Goal: Task Accomplishment & Management: Complete application form

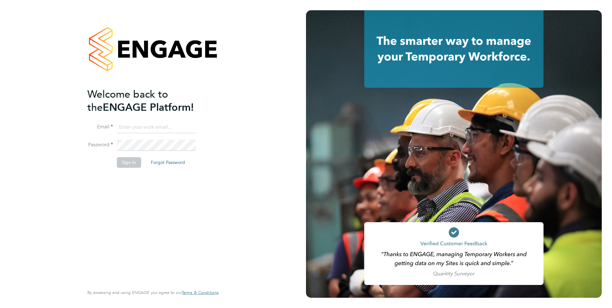
type input "[EMAIL_ADDRESS][PERSON_NAME][DOMAIN_NAME]"
click at [126, 164] on button "Sign In" at bounding box center [129, 162] width 24 height 10
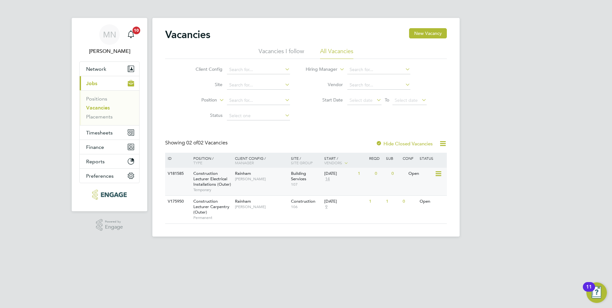
click at [209, 182] on span "Construction Lecturer Electrical Installations (Outer)" at bounding box center [212, 179] width 38 height 16
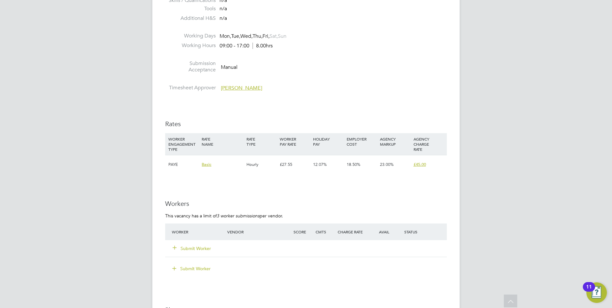
scroll to position [1057, 0]
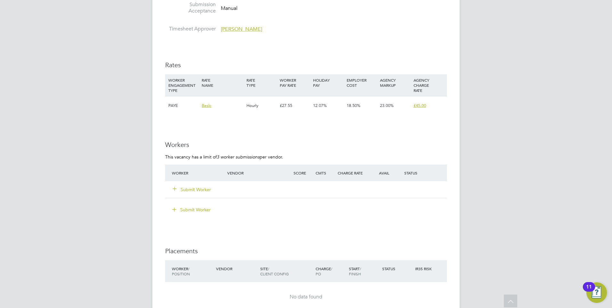
click at [199, 188] on button "Submit Worker" at bounding box center [192, 189] width 38 height 6
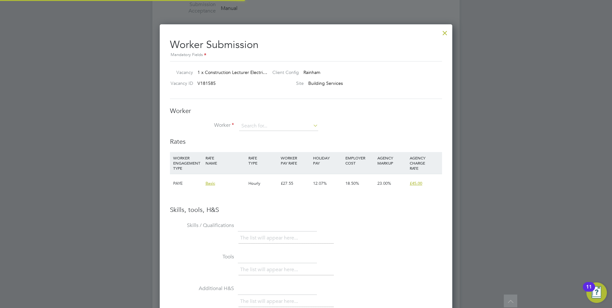
scroll to position [3, 3]
click at [265, 129] on input at bounding box center [278, 126] width 79 height 10
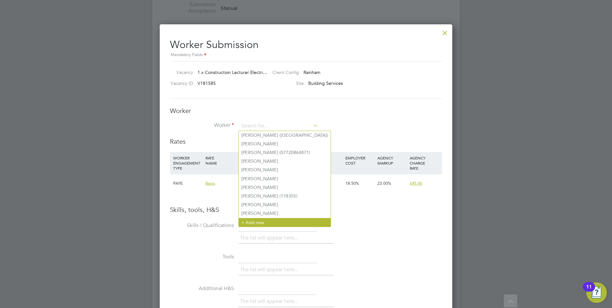
click at [256, 219] on li "+ Add new" at bounding box center [285, 222] width 92 height 9
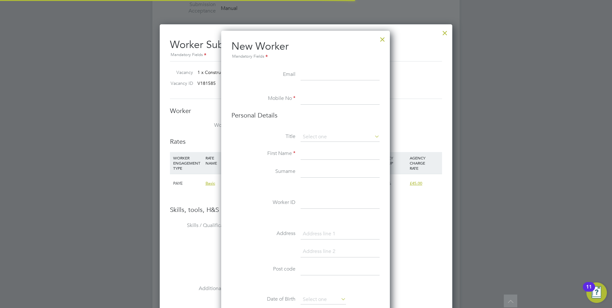
scroll to position [542, 170]
click at [314, 74] on input at bounding box center [340, 75] width 79 height 12
click at [304, 73] on input at bounding box center [340, 75] width 79 height 12
click at [302, 106] on li "Mobile No" at bounding box center [306, 102] width 148 height 18
click at [306, 98] on input at bounding box center [340, 99] width 79 height 12
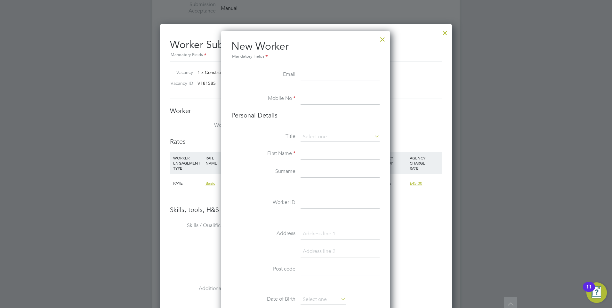
scroll to position [1089, 0]
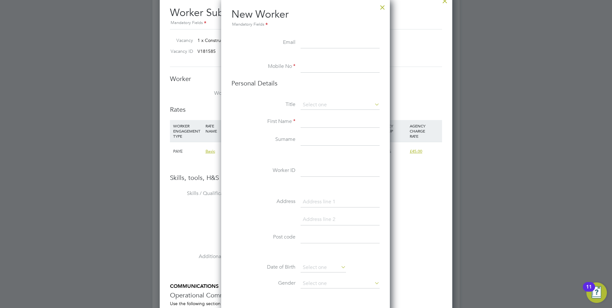
click at [304, 118] on input at bounding box center [340, 122] width 79 height 12
type input "Charlie"
click at [306, 141] on input at bounding box center [340, 140] width 79 height 12
type input "Woolcott"
click at [324, 105] on input at bounding box center [340, 105] width 79 height 10
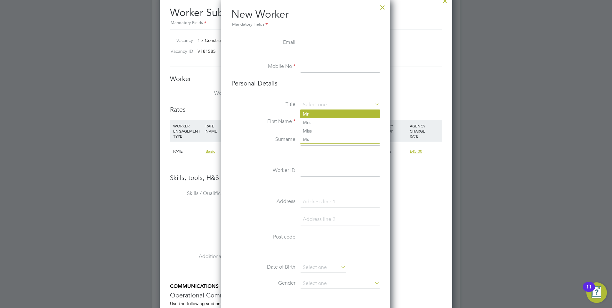
click at [323, 113] on li "Mr" at bounding box center [340, 114] width 80 height 8
type input "Mr"
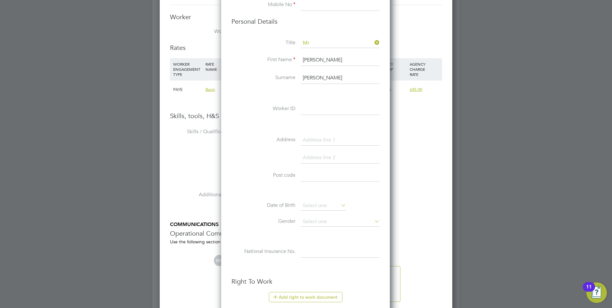
scroll to position [1153, 0]
click at [333, 138] on input at bounding box center [340, 138] width 79 height 12
click at [328, 199] on input at bounding box center [323, 204] width 45 height 10
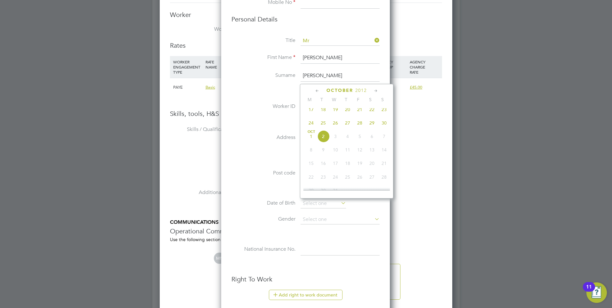
click at [360, 90] on span "2012" at bounding box center [362, 90] width 12 height 5
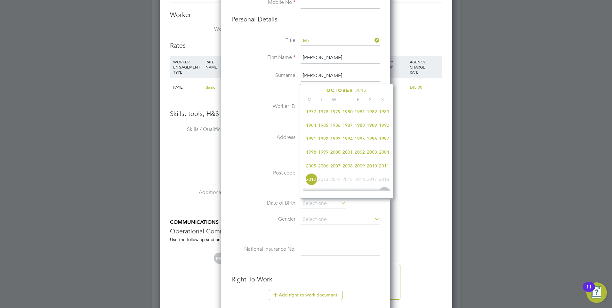
click at [374, 126] on span "1989" at bounding box center [372, 125] width 12 height 12
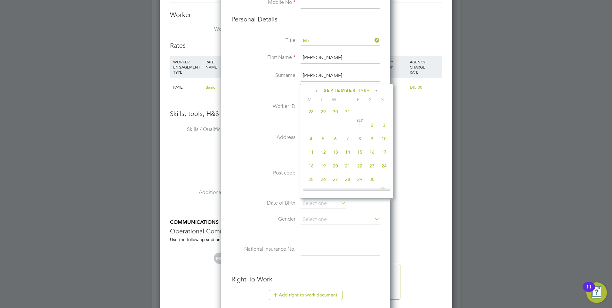
click at [358, 154] on span "15" at bounding box center [360, 152] width 12 height 12
type input "15 Sep 1989"
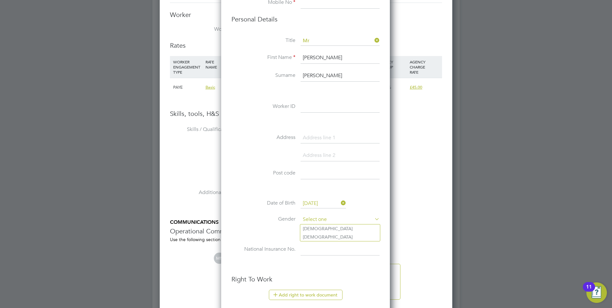
click at [343, 218] on input at bounding box center [340, 220] width 79 height 10
click at [326, 230] on li "Male" at bounding box center [340, 229] width 80 height 8
type input "Male"
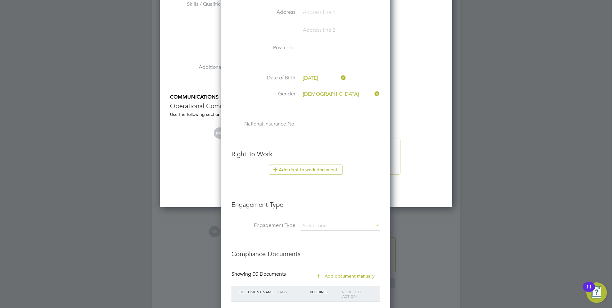
scroll to position [1281, 0]
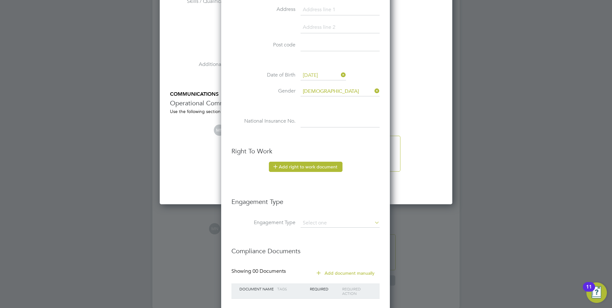
click at [291, 171] on button "Add right to work document" at bounding box center [306, 167] width 74 height 10
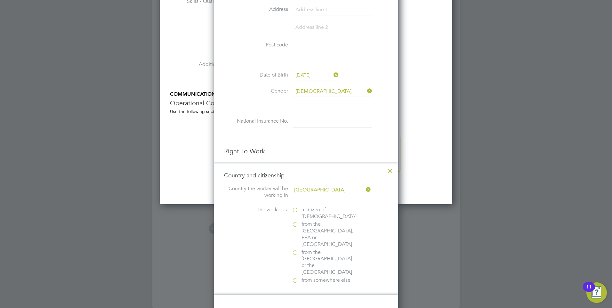
scroll to position [1313, 0]
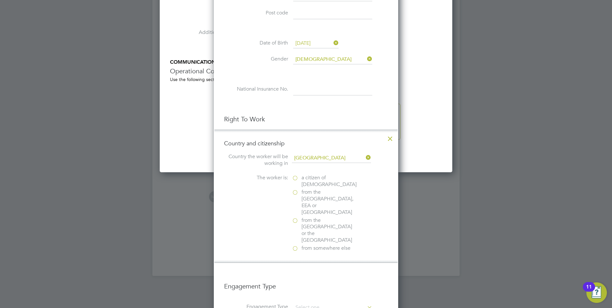
click at [296, 177] on label "a citizen of United Kingdom" at bounding box center [324, 181] width 64 height 13
click at [0, 0] on input "a citizen of United Kingdom" at bounding box center [0, 0] width 0 height 0
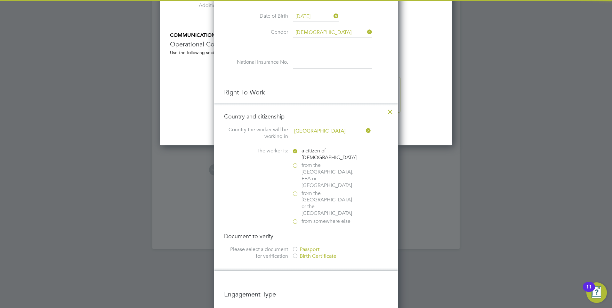
scroll to position [1377, 0]
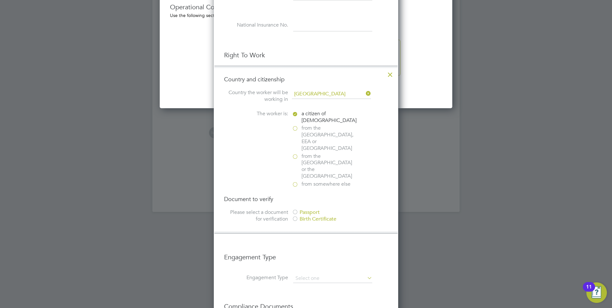
click at [294, 210] on div at bounding box center [295, 213] width 6 height 6
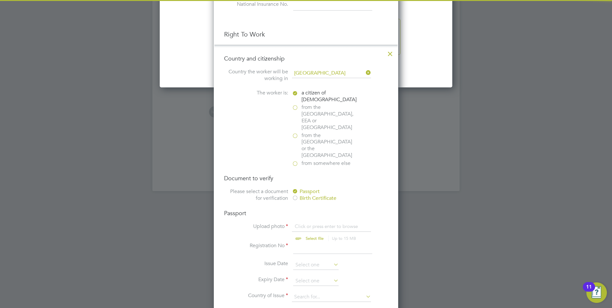
scroll to position [1410, 0]
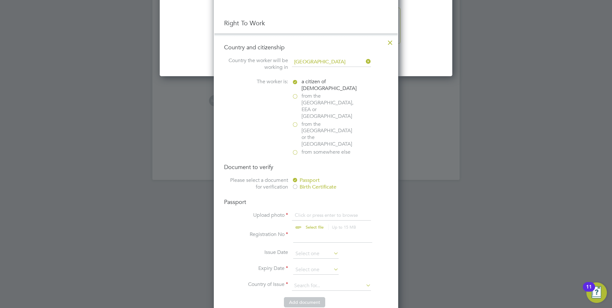
click at [310, 212] on input "file" at bounding box center [321, 221] width 101 height 19
type input "C:\fakepath\Charlie Woolcott passport.jpg"
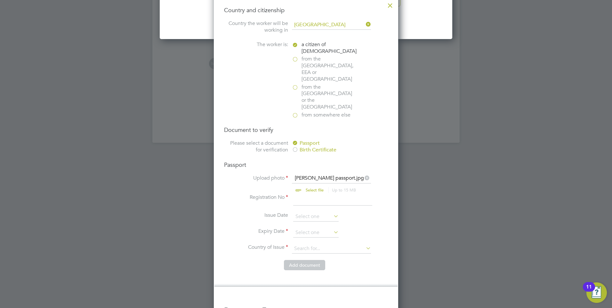
scroll to position [1506, 0]
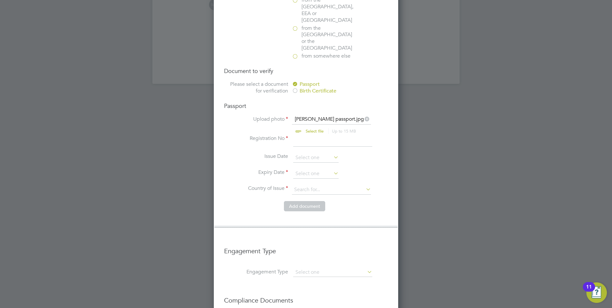
click at [307, 135] on input at bounding box center [332, 141] width 79 height 12
click at [325, 116] on input "file" at bounding box center [321, 125] width 101 height 19
click at [325, 153] on input at bounding box center [315, 158] width 45 height 10
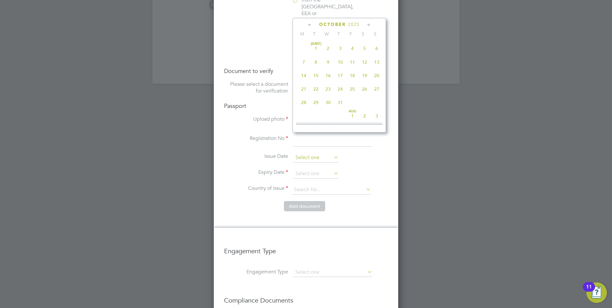
scroll to position [180, 0]
click at [370, 25] on icon at bounding box center [369, 24] width 6 height 7
click at [358, 26] on span "2025" at bounding box center [357, 24] width 12 height 5
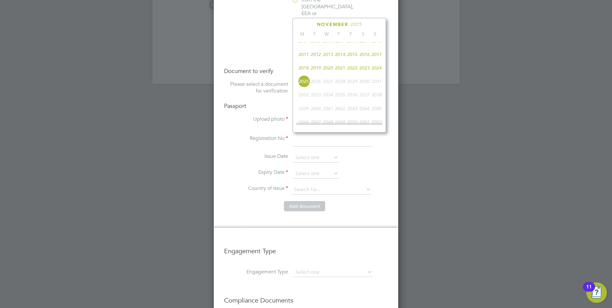
click at [338, 74] on span "2021" at bounding box center [340, 68] width 12 height 12
click at [368, 22] on icon at bounding box center [369, 24] width 6 height 7
click at [371, 23] on icon at bounding box center [369, 24] width 6 height 7
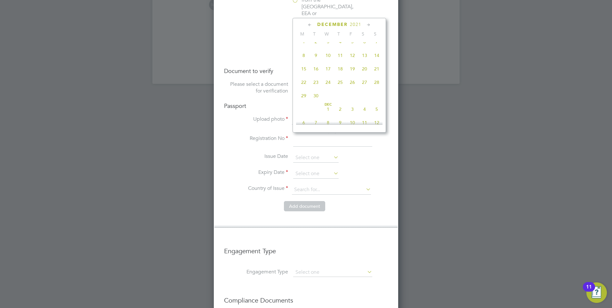
scroll to position [360, 0]
click at [316, 87] on span "21" at bounding box center [316, 81] width 12 height 12
type input "21 Dec 2021"
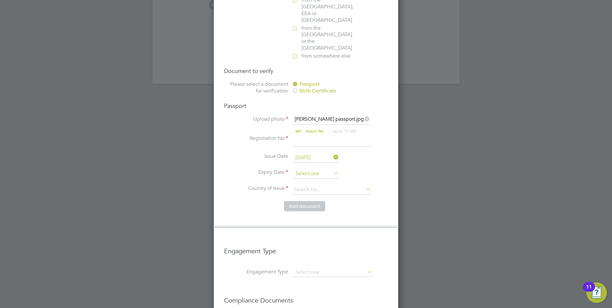
click at [325, 169] on input at bounding box center [315, 174] width 45 height 10
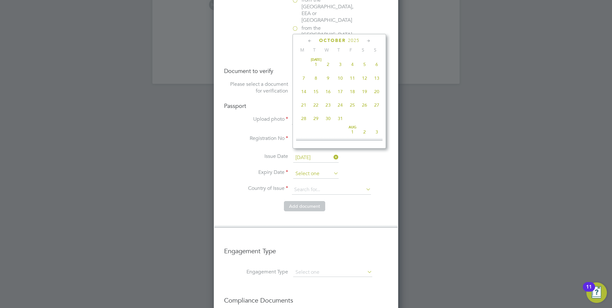
scroll to position [180, 0]
click at [368, 41] on icon at bounding box center [369, 40] width 6 height 7
click at [352, 40] on span "2025" at bounding box center [357, 40] width 12 height 5
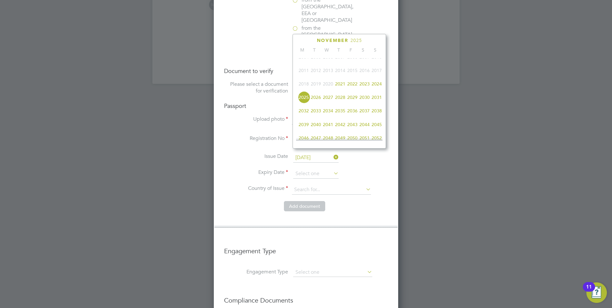
click at [382, 101] on span "2031" at bounding box center [377, 97] width 12 height 12
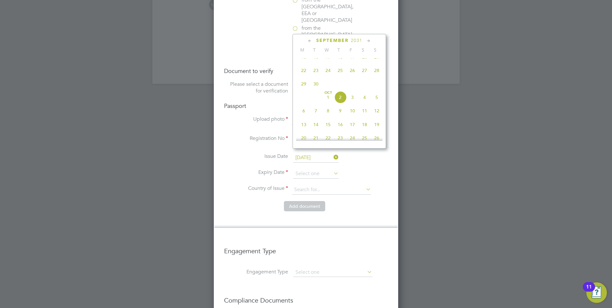
click at [369, 40] on icon at bounding box center [369, 40] width 6 height 7
click at [377, 89] on span "21" at bounding box center [377, 83] width 12 height 12
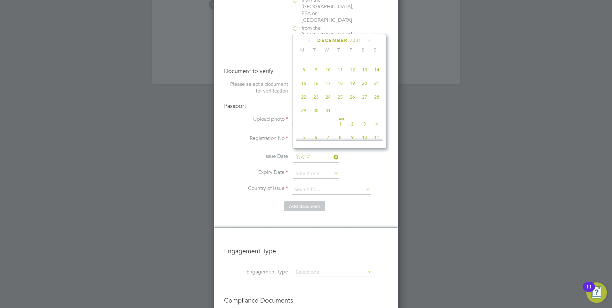
type input "21 Dec 2031"
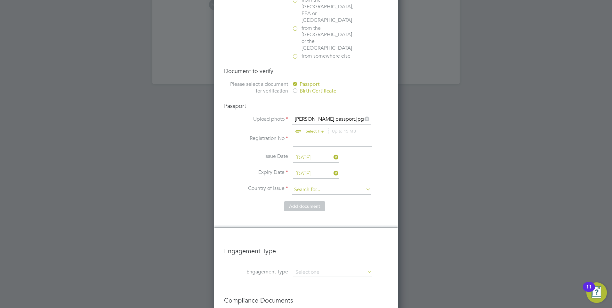
click at [326, 185] on input at bounding box center [331, 190] width 79 height 10
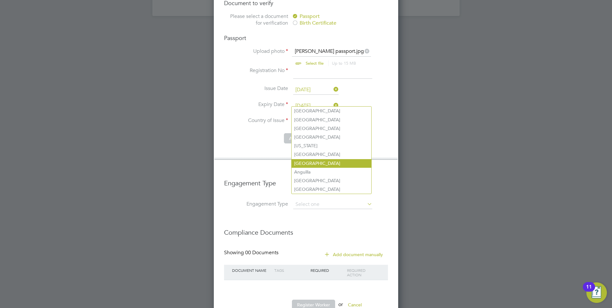
scroll to position [1575, 0]
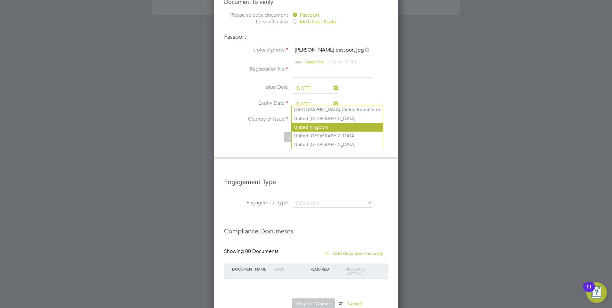
click at [319, 129] on li "Unit ed Kingdom" at bounding box center [337, 127] width 91 height 9
type input "United Kingdom"
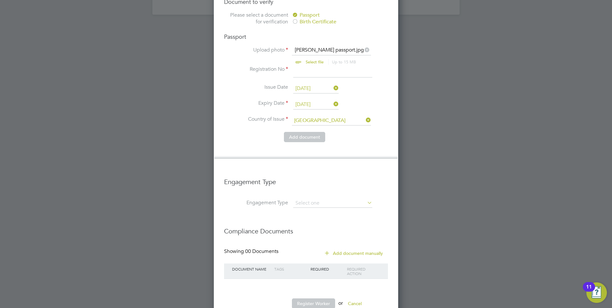
scroll to position [1511, 0]
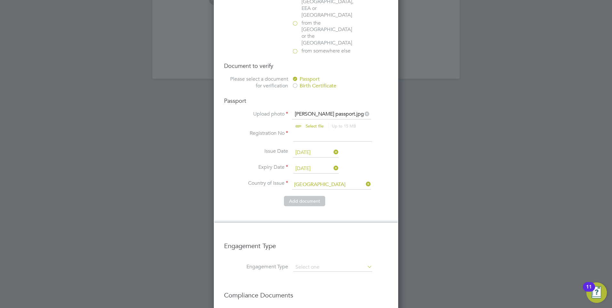
click at [313, 130] on input at bounding box center [332, 136] width 79 height 12
type input "128523187"
click at [360, 193] on li "Country and citizenship Country the worker will be working in United Kingdom Th…" at bounding box center [306, 77] width 183 height 290
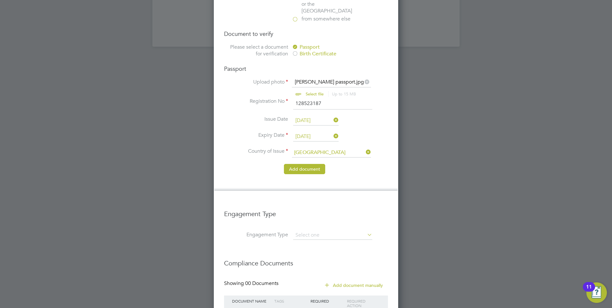
click at [311, 164] on button "Add document" at bounding box center [304, 169] width 41 height 10
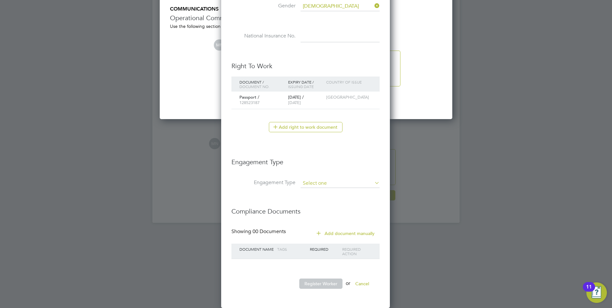
click at [315, 183] on input at bounding box center [340, 183] width 79 height 9
click at [329, 206] on li "PAYE Direct" at bounding box center [340, 201] width 80 height 9
type input "PAYE Direct"
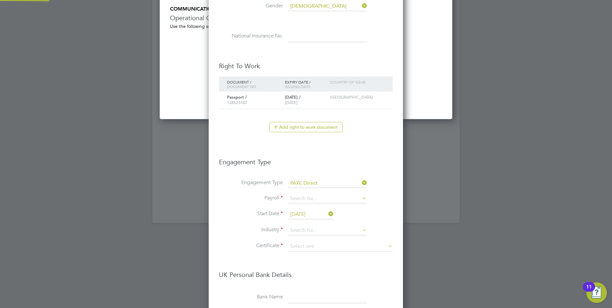
scroll to position [774, 195]
click at [317, 198] on input at bounding box center [327, 198] width 79 height 9
click at [314, 206] on li "PAYE" at bounding box center [328, 207] width 80 height 9
type input "PAYE"
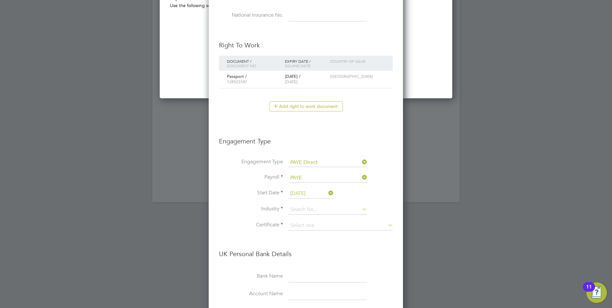
scroll to position [1399, 0]
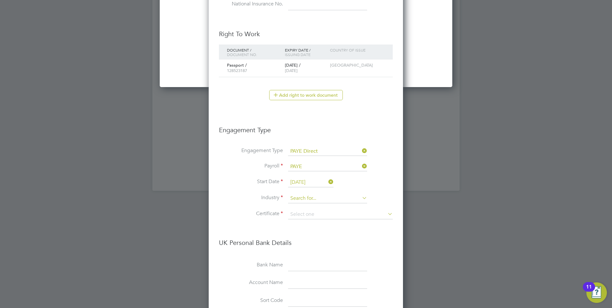
click at [327, 198] on input at bounding box center [327, 199] width 79 height 10
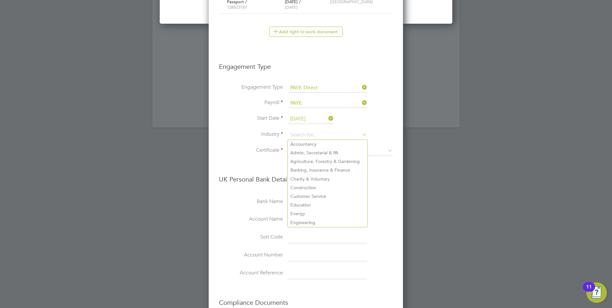
scroll to position [1463, 0]
click at [328, 88] on input at bounding box center [327, 87] width 79 height 9
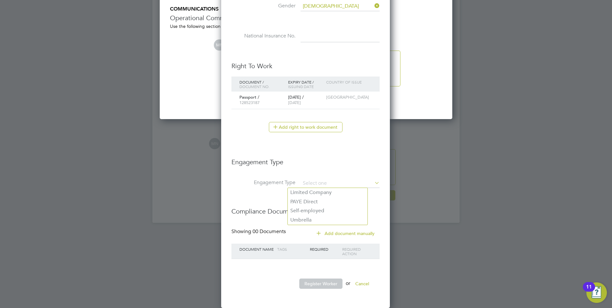
scroll to position [3, 3]
click at [325, 216] on li "Umbrella" at bounding box center [328, 220] width 80 height 9
type input "Umbrella"
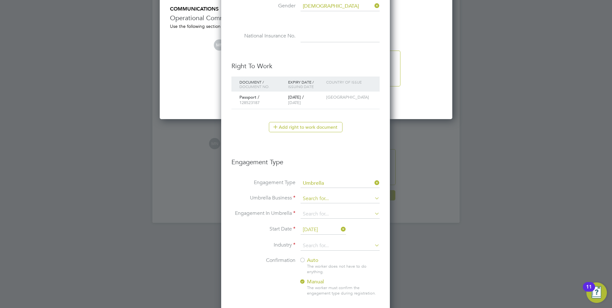
scroll to position [706, 170]
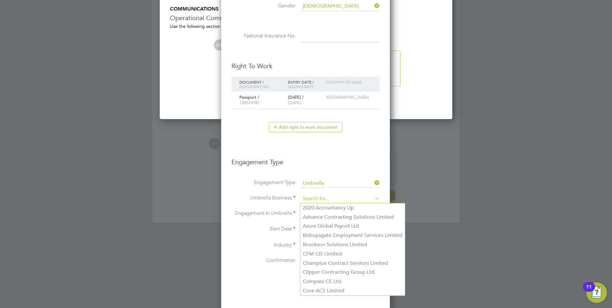
click at [320, 201] on input at bounding box center [340, 198] width 79 height 9
click at [272, 210] on li "Engagement In Umbrella" at bounding box center [306, 217] width 148 height 15
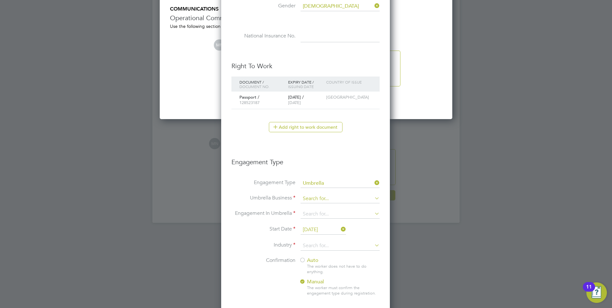
click at [308, 199] on input at bounding box center [340, 198] width 79 height 9
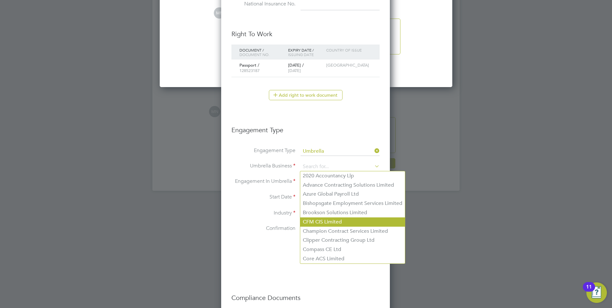
scroll to position [1463, 0]
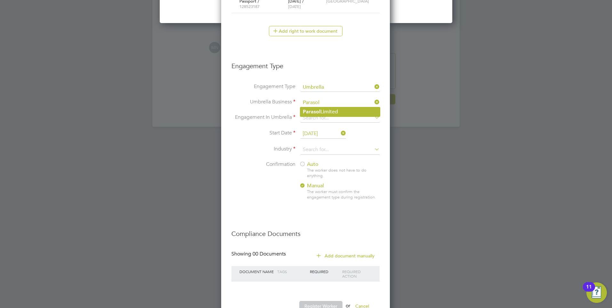
click at [307, 110] on b "Parasol" at bounding box center [312, 112] width 18 height 6
type input "Parasol Limited"
click at [308, 116] on input at bounding box center [340, 118] width 79 height 9
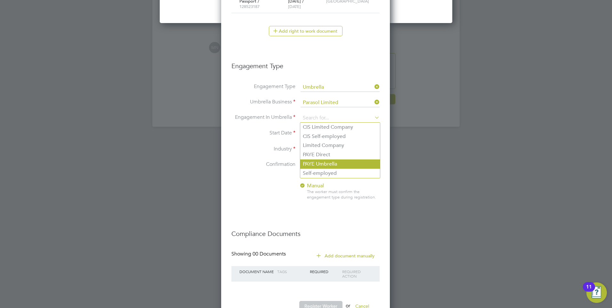
click at [331, 164] on li "PAYE Umbrella" at bounding box center [340, 164] width 80 height 9
type input "PAYE Umbrella"
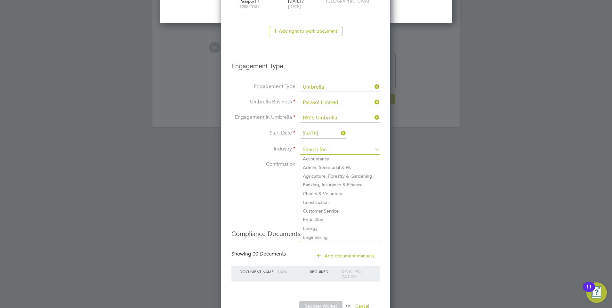
click at [339, 218] on li "Education" at bounding box center [340, 220] width 80 height 9
type input "Education"
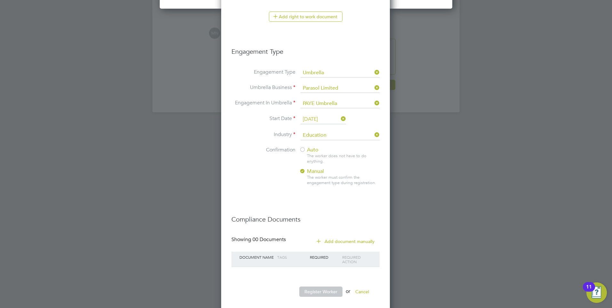
scroll to position [1485, 0]
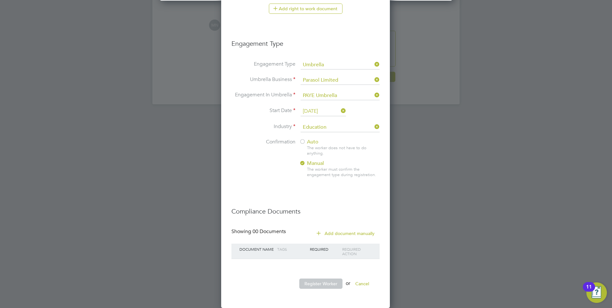
click at [304, 141] on div at bounding box center [303, 142] width 6 height 6
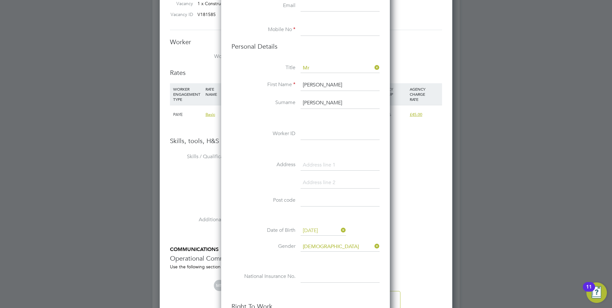
scroll to position [1037, 0]
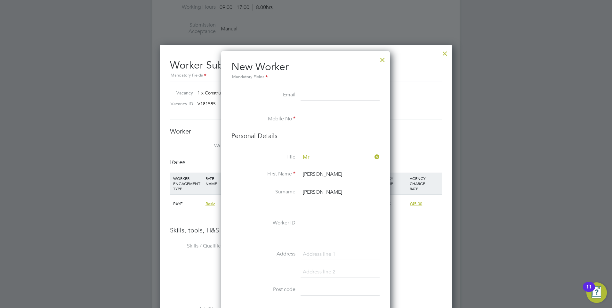
click at [312, 118] on input at bounding box center [340, 120] width 79 height 12
drag, startPoint x: 404, startPoint y: 248, endPoint x: 389, endPoint y: 205, distance: 45.4
click at [404, 248] on li "Skills / Qualifications The list will appear here..." at bounding box center [306, 257] width 272 height 32
click at [327, 117] on input at bounding box center [340, 120] width 79 height 12
paste input "07554 943953"
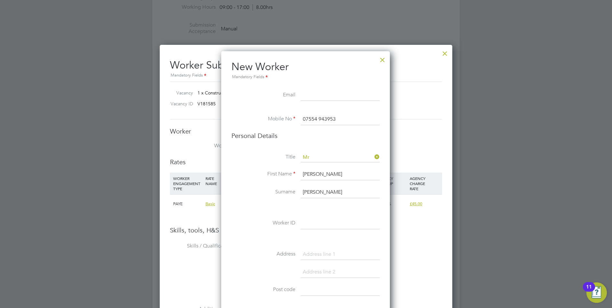
type input "07554 943953"
click at [364, 236] on li at bounding box center [306, 239] width 148 height 7
click at [321, 96] on input at bounding box center [340, 96] width 79 height 12
paste input "[EMAIL_ADDRESS][DOMAIN_NAME]"
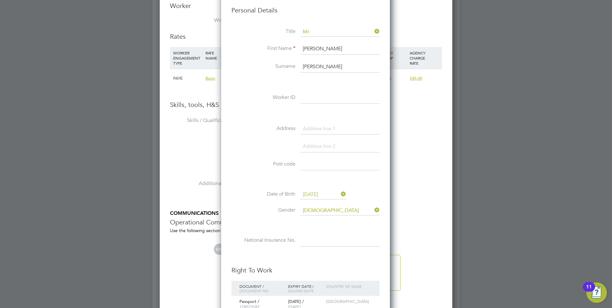
scroll to position [1165, 0]
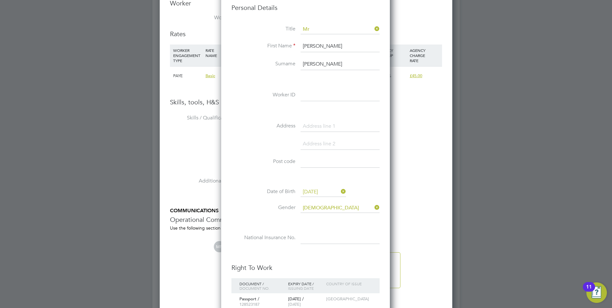
type input "[EMAIL_ADDRESS][DOMAIN_NAME]"
drag, startPoint x: 312, startPoint y: 127, endPoint x: 301, endPoint y: 146, distance: 21.8
click at [312, 127] on input at bounding box center [340, 127] width 79 height 12
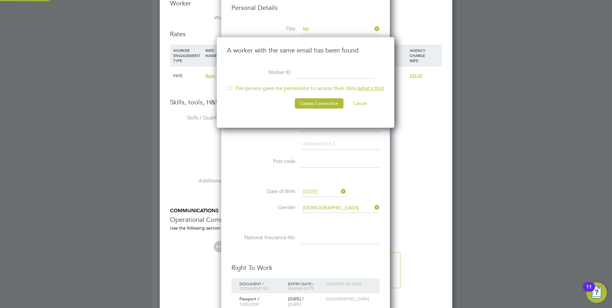
scroll to position [91, 179]
click at [231, 88] on div at bounding box center [230, 89] width 6 height 6
click at [318, 104] on button "Create Connection" at bounding box center [319, 103] width 49 height 10
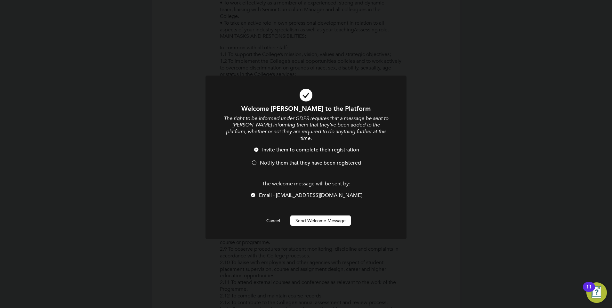
scroll to position [0, 0]
click at [317, 216] on button "Send Welcome Message" at bounding box center [321, 221] width 61 height 10
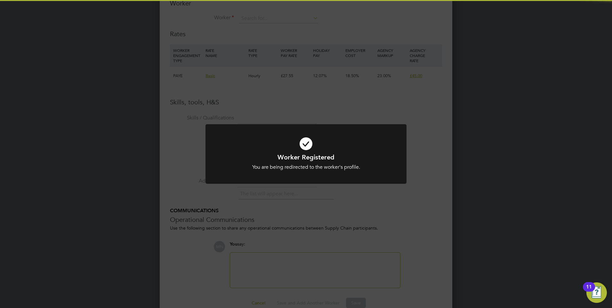
click at [321, 210] on div "Worker Registered You are being redirected to the worker's profile. Cancel Okay" at bounding box center [306, 154] width 612 height 308
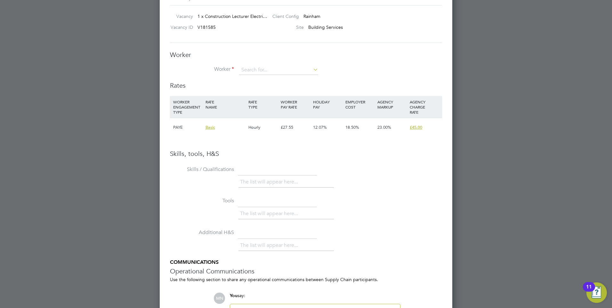
scroll to position [1114, 0]
click at [280, 67] on input at bounding box center [278, 70] width 79 height 10
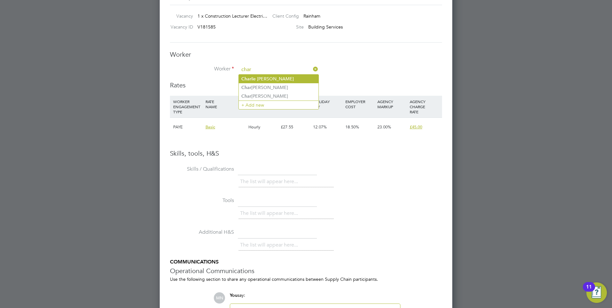
click at [277, 75] on li "Char lie Woolcott" at bounding box center [279, 79] width 80 height 9
type input "[PERSON_NAME]"
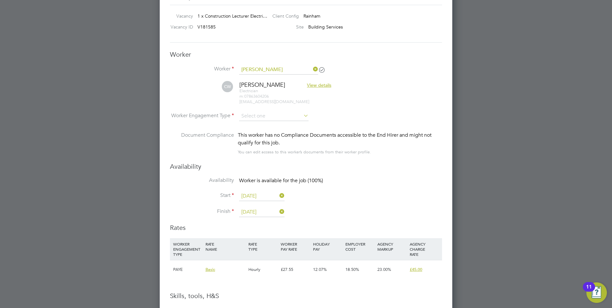
scroll to position [1146, 0]
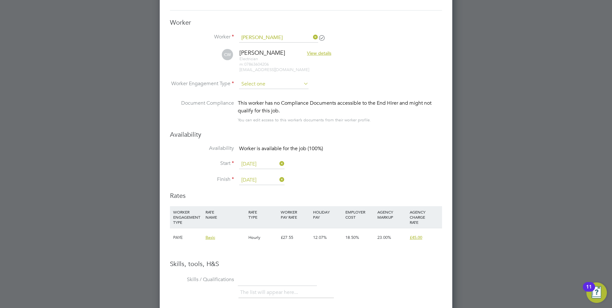
click at [256, 102] on li "PAYE" at bounding box center [274, 101] width 70 height 8
type input "PAYE"
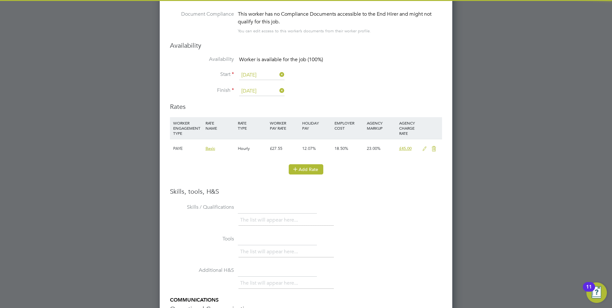
scroll to position [1242, 0]
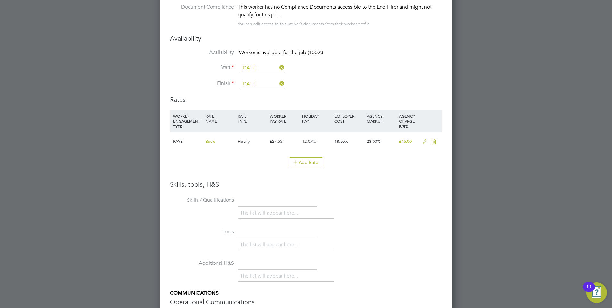
click at [425, 143] on icon at bounding box center [425, 141] width 8 height 5
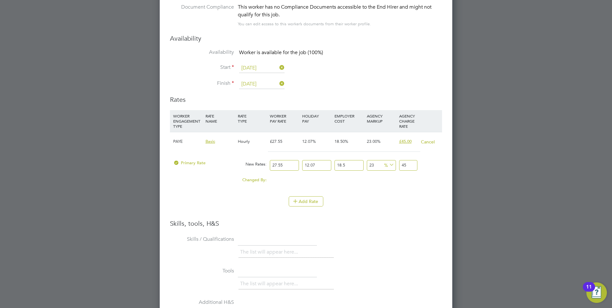
click at [286, 165] on input "27.55" at bounding box center [284, 165] width 29 height 11
type input "27.5"
type input "44.9205978375"
type input "27"
type input "44.103859695"
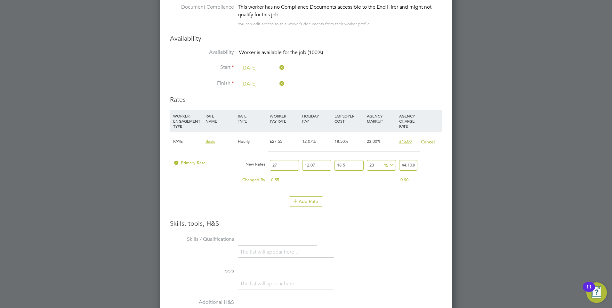
type input "2"
type input "3.26695257"
type input "3"
type input "4.900428855"
type input "35"
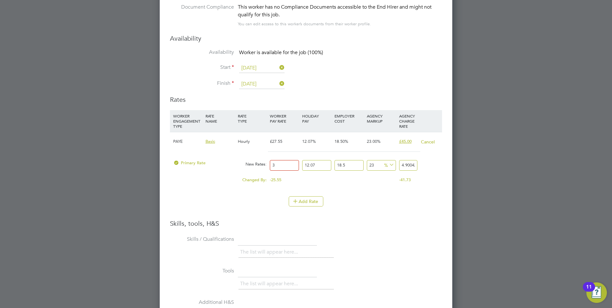
type input "57.171669975"
type input "3"
type input "4.900428855"
type input "37"
type input "60.438622545"
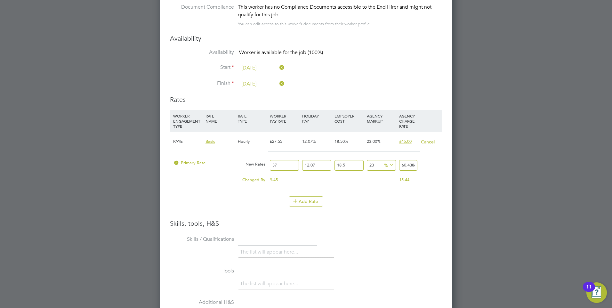
type input "37"
click at [379, 163] on input "23" at bounding box center [381, 165] width 29 height 11
click at [348, 166] on input "18.5" at bounding box center [349, 165] width 29 height 11
click at [322, 166] on input "12.07" at bounding box center [316, 165] width 29 height 11
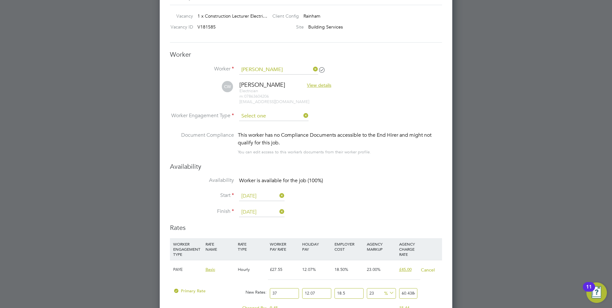
scroll to position [547, 293]
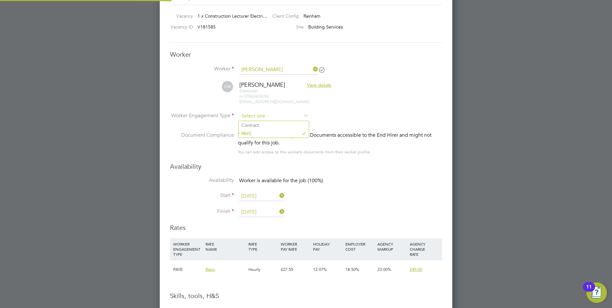
click at [278, 118] on input at bounding box center [274, 116] width 70 height 10
click at [262, 125] on li "Contract" at bounding box center [274, 125] width 70 height 8
type input "Contract"
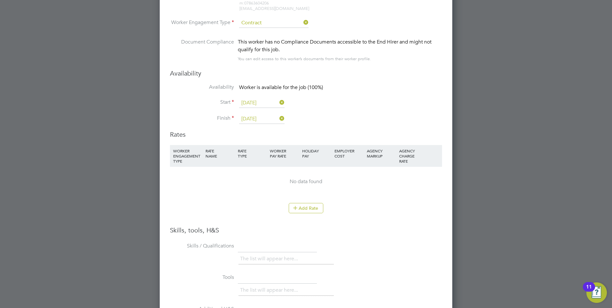
scroll to position [1210, 0]
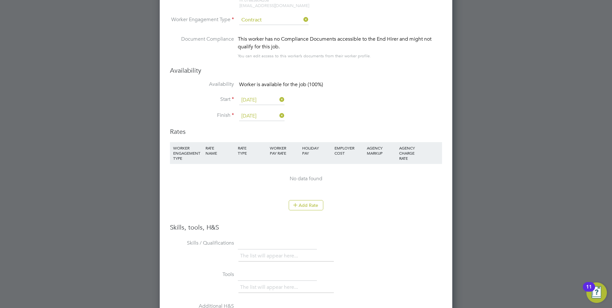
click at [306, 177] on div "No data found" at bounding box center [306, 179] width 259 height 7
click at [308, 202] on button "Add Rate" at bounding box center [306, 205] width 35 height 10
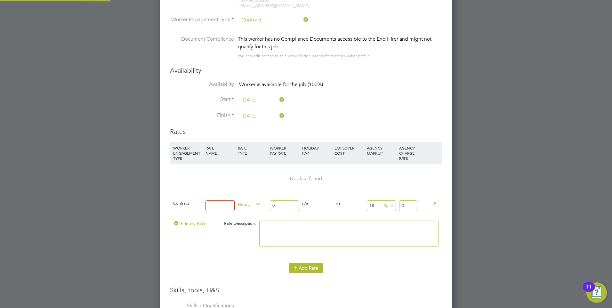
scroll to position [608, 293]
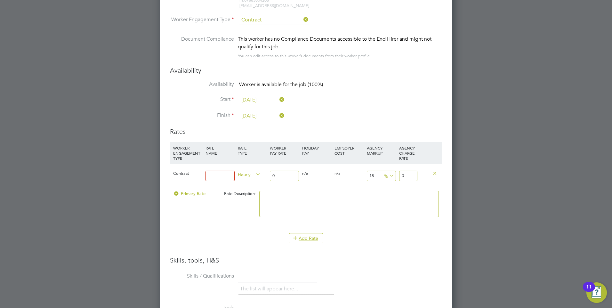
click at [223, 172] on input at bounding box center [220, 176] width 29 height 11
type input "Basic"
click at [283, 172] on input "0" at bounding box center [284, 176] width 29 height 11
type input "0"
click at [384, 241] on div "Add Rate" at bounding box center [306, 238] width 272 height 10
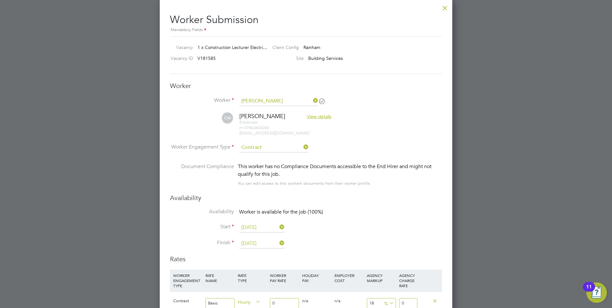
scroll to position [1081, 0]
click at [280, 152] on input at bounding box center [274, 149] width 70 height 10
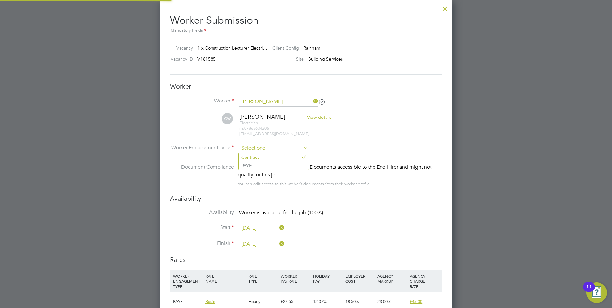
scroll to position [19, 44]
click at [271, 162] on li "PAYE" at bounding box center [274, 165] width 70 height 8
type input "PAYE"
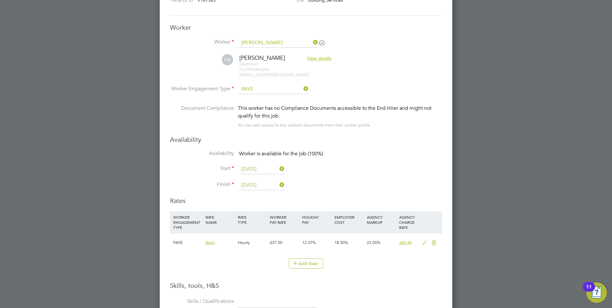
scroll to position [1210, 0]
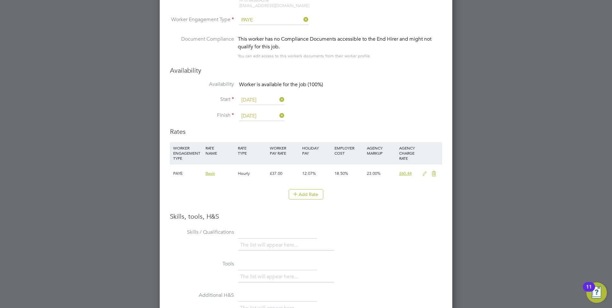
click at [426, 173] on icon at bounding box center [425, 173] width 8 height 5
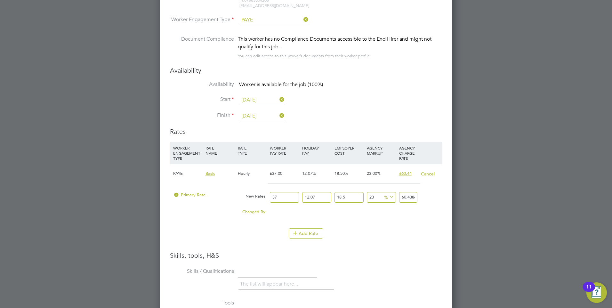
scroll to position [603, 293]
click at [387, 234] on div "Add Rate" at bounding box center [306, 233] width 272 height 10
click at [175, 194] on div at bounding box center [176, 196] width 6 height 5
click at [379, 237] on div "Add Rate" at bounding box center [306, 233] width 272 height 10
click at [429, 174] on button "Cancel" at bounding box center [428, 174] width 14 height 6
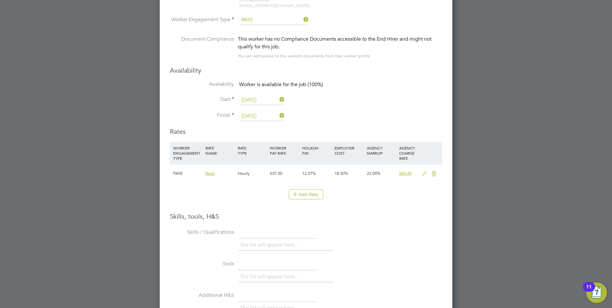
scroll to position [564, 293]
click at [289, 191] on button "Add Rate" at bounding box center [306, 194] width 35 height 10
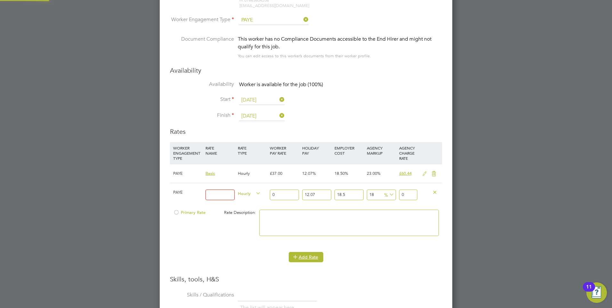
scroll to position [627, 293]
click at [207, 198] on input at bounding box center [220, 195] width 29 height 11
type input "Basic"
click at [285, 199] on input "0" at bounding box center [284, 195] width 29 height 11
type input "3"
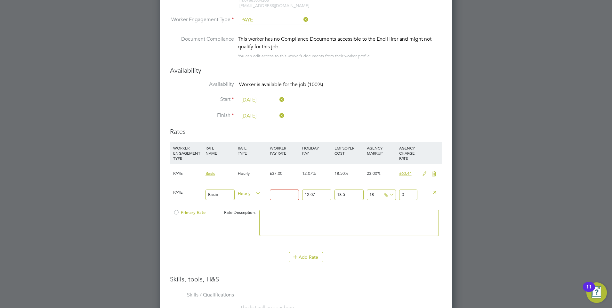
type input "4.70122443"
type input "37"
type input "57.98176797"
type input "37"
click at [319, 196] on input "12.07" at bounding box center [316, 195] width 29 height 11
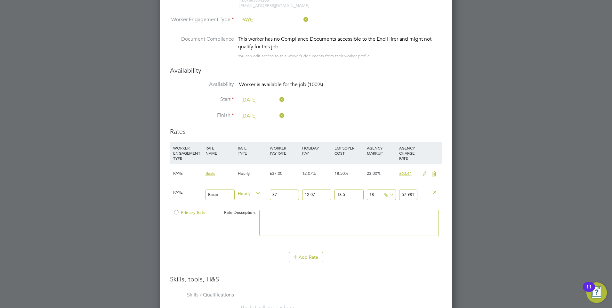
type input "12.0"
type input "57.945552"
type input "1"
type input "52.254471"
type input "0"
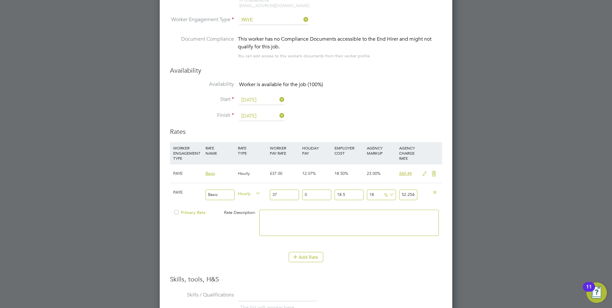
type input "51.7371"
click at [347, 199] on input "18.5" at bounding box center [349, 195] width 29 height 11
type input "18"
type input "51.5188"
type input "1"
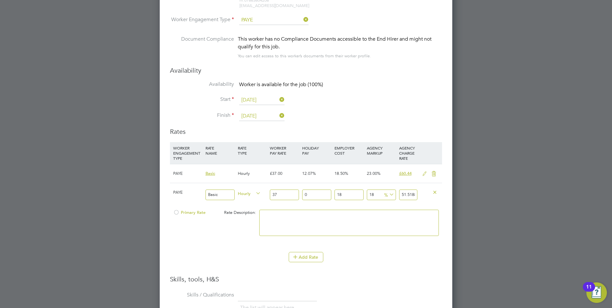
type input "44.0966"
type input "0"
type input "43.66"
click at [388, 193] on icon at bounding box center [388, 194] width 0 height 9
click at [382, 192] on span "%" at bounding box center [388, 194] width 13 height 7
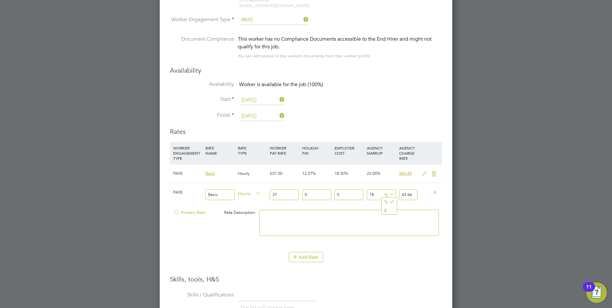
click at [388, 193] on icon at bounding box center [388, 194] width 0 height 9
click at [384, 193] on span "%" at bounding box center [388, 194] width 13 height 7
click at [379, 193] on input "18" at bounding box center [381, 195] width 29 height 11
type input "1"
type input "37.37"
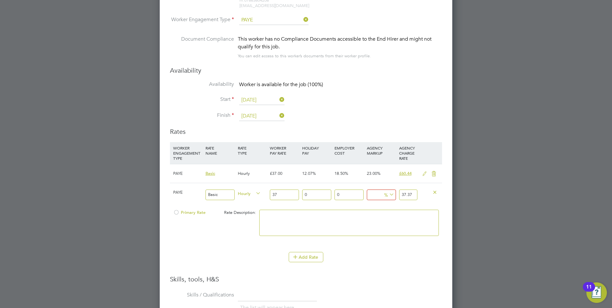
type input "2"
type input "37.74"
type input "23"
type input "45.51"
type input "23"
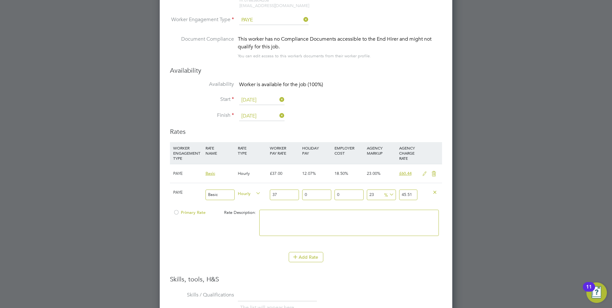
click at [370, 239] on li at bounding box center [349, 226] width 180 height 33
click at [175, 212] on div at bounding box center [176, 214] width 6 height 5
click at [433, 173] on icon at bounding box center [434, 173] width 8 height 5
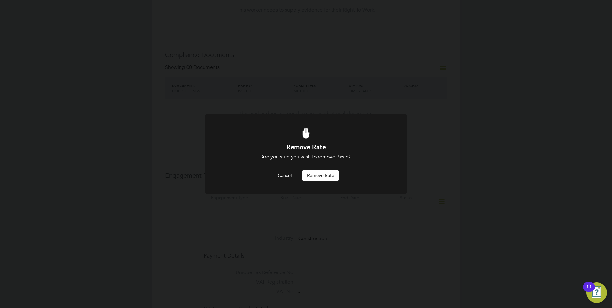
scroll to position [0, 0]
click at [327, 180] on button "Remove rate" at bounding box center [320, 175] width 37 height 10
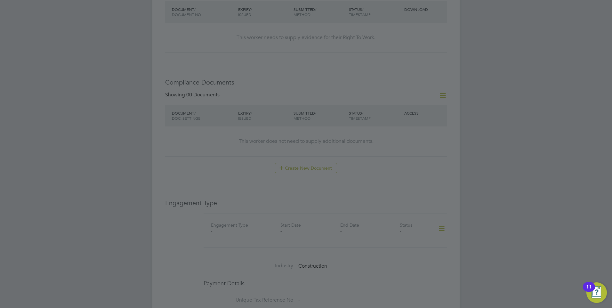
scroll to position [276, 0]
click at [337, 88] on div at bounding box center [306, 154] width 612 height 308
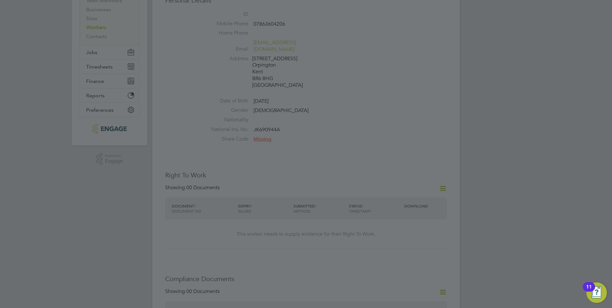
scroll to position [0, 0]
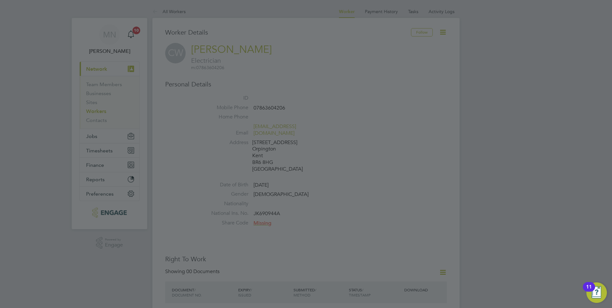
click at [261, 215] on div at bounding box center [306, 154] width 612 height 308
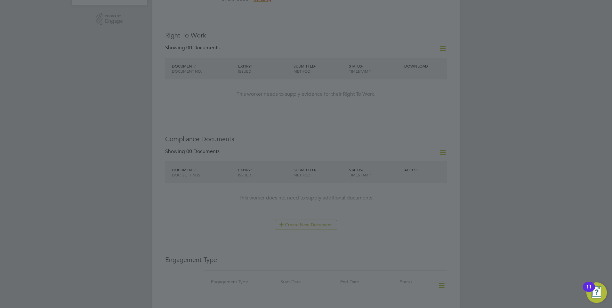
scroll to position [224, 0]
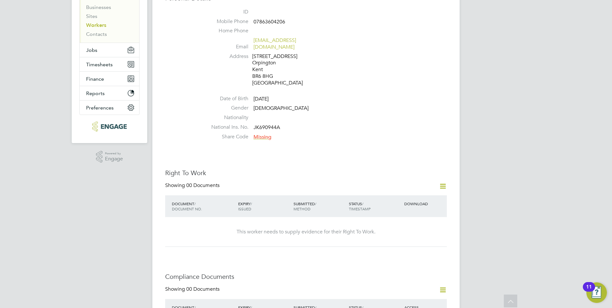
scroll to position [32, 0]
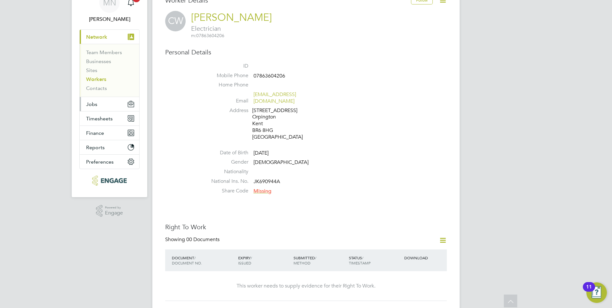
click at [92, 103] on span "Jobs" at bounding box center [91, 104] width 11 height 6
click at [105, 105] on button "Jobs" at bounding box center [110, 104] width 60 height 14
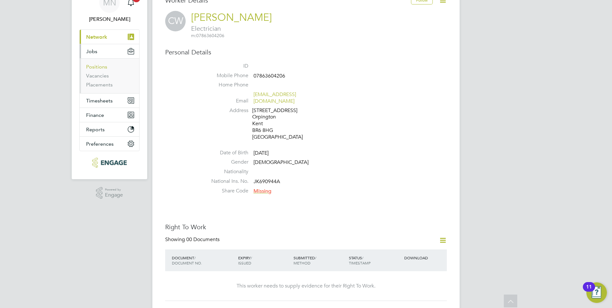
click at [97, 69] on link "Positions" at bounding box center [96, 67] width 21 height 6
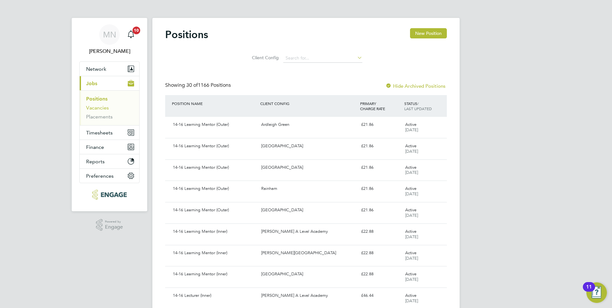
click at [94, 105] on link "Vacancies" at bounding box center [97, 108] width 23 height 6
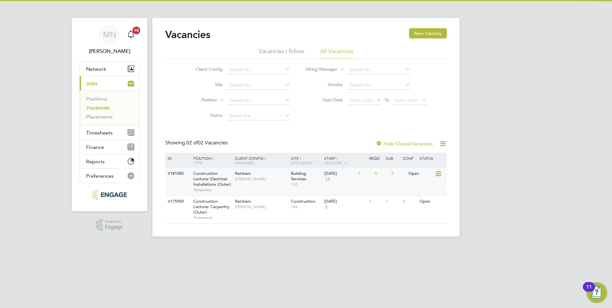
click at [205, 179] on span "Construction Lecturer Electrical Installations (Outer)" at bounding box center [212, 179] width 38 height 16
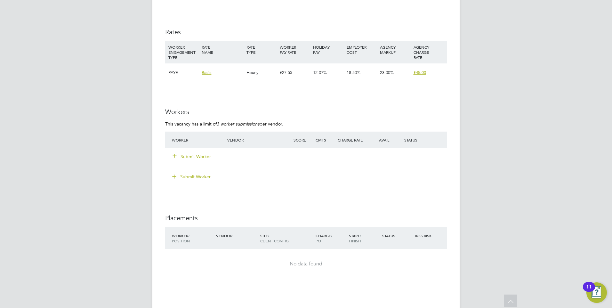
scroll to position [1121, 0]
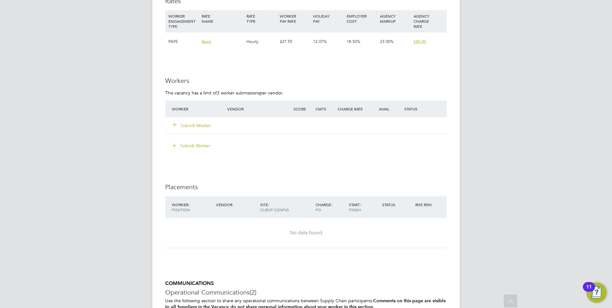
click at [190, 121] on div "Submit Worker" at bounding box center [203, 126] width 66 height 12
click at [191, 124] on button "Submit Worker" at bounding box center [192, 125] width 38 height 6
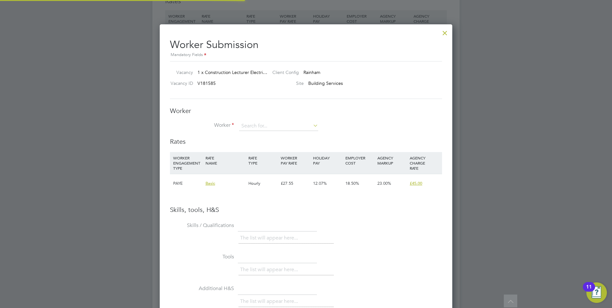
scroll to position [405, 293]
click at [269, 126] on input at bounding box center [278, 126] width 79 height 10
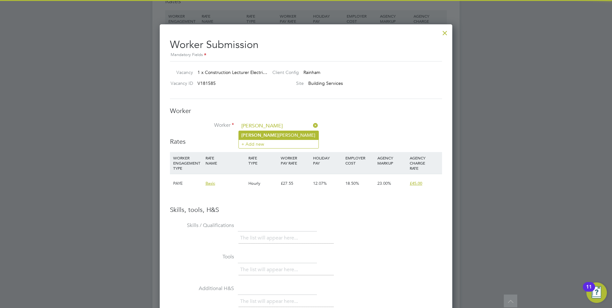
click at [273, 134] on li "Charlie Woolcott" at bounding box center [279, 135] width 80 height 9
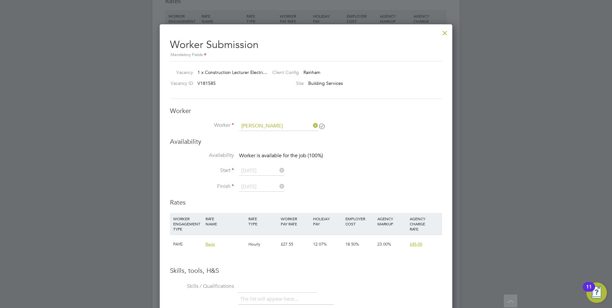
type input "[PERSON_NAME]"
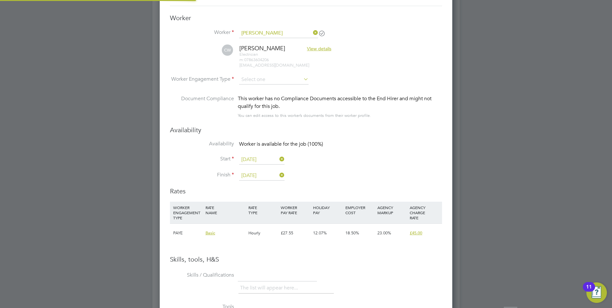
scroll to position [1217, 0]
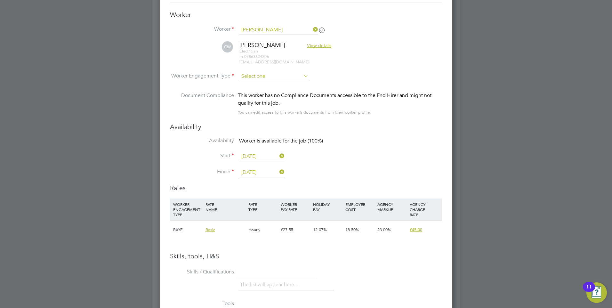
click at [259, 75] on input at bounding box center [274, 77] width 70 height 10
click at [262, 91] on li "PAYE" at bounding box center [274, 94] width 70 height 8
type input "PAYE"
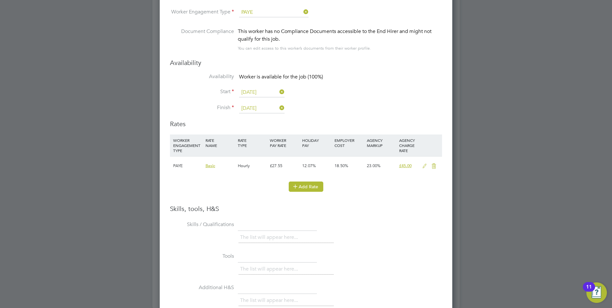
click at [302, 187] on button "Add Rate" at bounding box center [306, 187] width 35 height 10
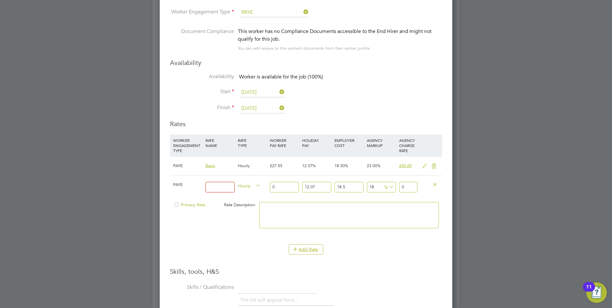
click at [222, 189] on input at bounding box center [220, 187] width 29 height 11
type input "Basic"
drag, startPoint x: 284, startPoint y: 187, endPoint x: 245, endPoint y: 187, distance: 39.4
click at [245, 187] on div "PAYE Basic Hourly 0 12.07 n/a 18.5 n/a 18 0 % 0" at bounding box center [306, 187] width 272 height 24
type input "3"
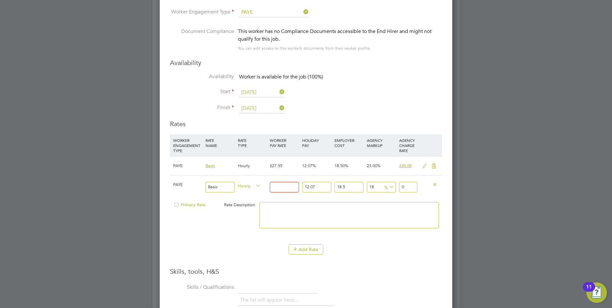
type input "4.70122443"
type input "37"
type input "57.98176797"
type input "37"
click at [317, 183] on input "12.07" at bounding box center [316, 187] width 29 height 11
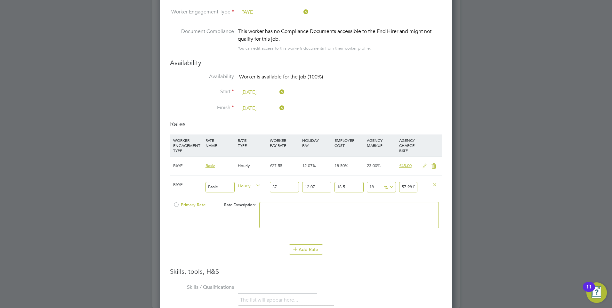
drag, startPoint x: 310, startPoint y: 186, endPoint x: 284, endPoint y: 186, distance: 26.6
click at [284, 186] on div "PAYE Basic Hourly 37 12.07 n/a 18.5 n/a 18 8.84467647 % 57.98176797" at bounding box center [306, 187] width 272 height 24
type input "0"
type input "51.7371"
drag, startPoint x: 350, startPoint y: 188, endPoint x: 332, endPoint y: 188, distance: 17.6
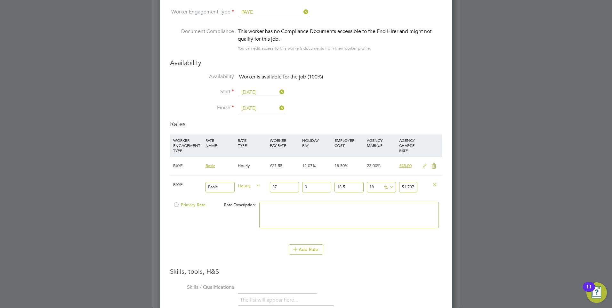
click at [332, 188] on div "PAYE Basic Hourly 37 0 n/a 18.5 n/a 18 7.8921 % 51.7371" at bounding box center [306, 187] width 272 height 24
type input "0"
type input "43.66"
click at [388, 186] on icon at bounding box center [388, 187] width 0 height 9
drag, startPoint x: 375, startPoint y: 186, endPoint x: 362, endPoint y: 186, distance: 13.1
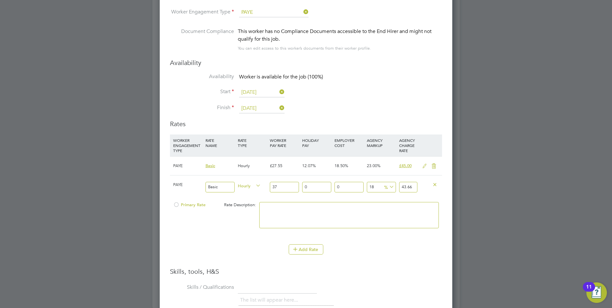
click at [362, 186] on div "PAYE Basic Hourly 37 0 n/a 0 n/a 18 6.66 % 43.66" at bounding box center [306, 187] width 272 height 24
type input "2"
type input "37.74"
type input "23"
type input "45.51"
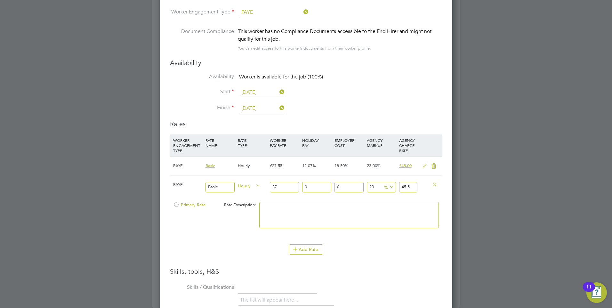
type input "23"
click at [430, 193] on div at bounding box center [429, 185] width 21 height 18
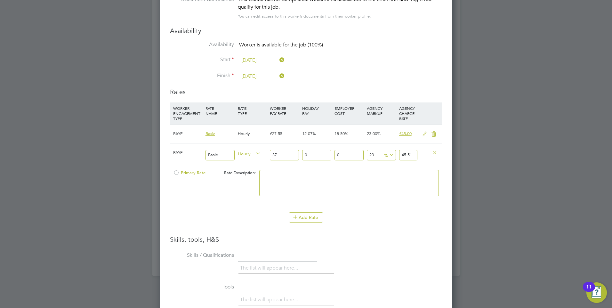
click at [174, 174] on div at bounding box center [176, 174] width 6 height 5
click at [434, 135] on icon at bounding box center [434, 134] width 8 height 5
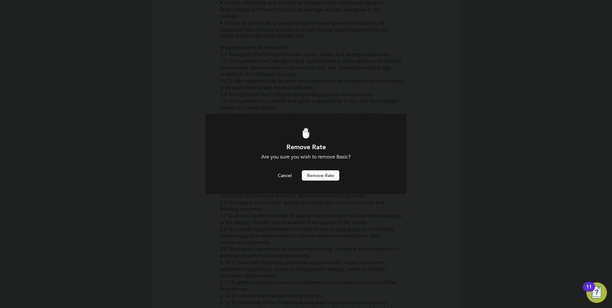
click at [322, 174] on button "Remove rate" at bounding box center [320, 175] width 37 height 10
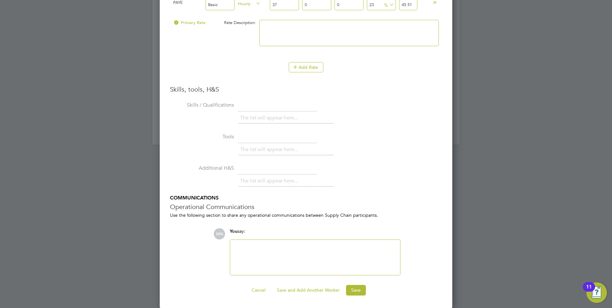
click at [278, 245] on div at bounding box center [315, 258] width 162 height 28
click at [358, 291] on button "Save" at bounding box center [356, 290] width 20 height 10
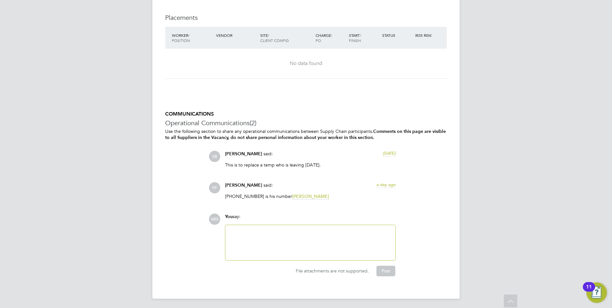
click at [295, 241] on div at bounding box center [310, 243] width 162 height 28
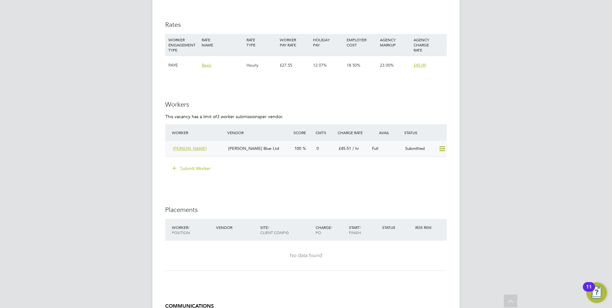
click at [184, 146] on span "[PERSON_NAME]" at bounding box center [190, 148] width 34 height 5
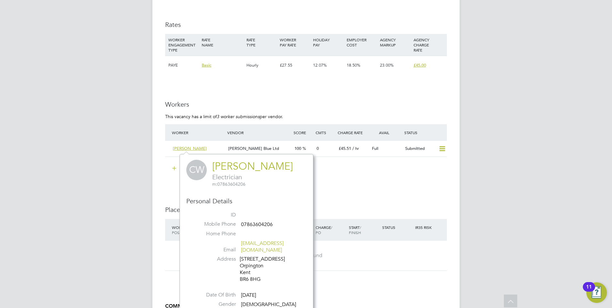
click at [218, 168] on link "[PERSON_NAME]" at bounding box center [252, 166] width 81 height 12
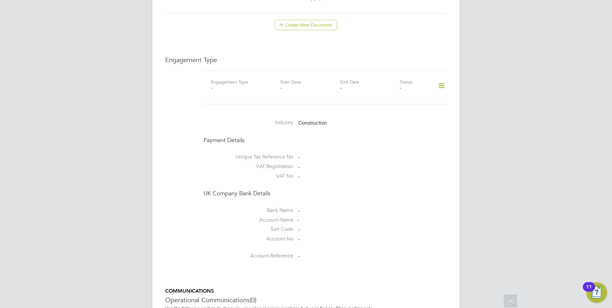
scroll to position [481, 0]
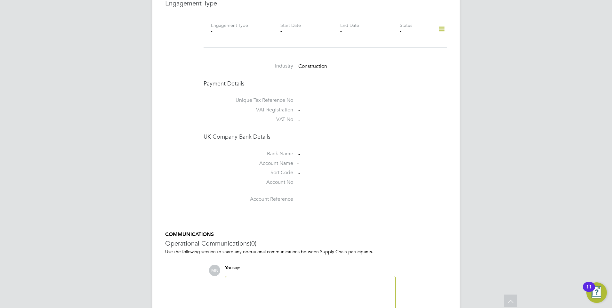
click at [441, 24] on icon at bounding box center [441, 29] width 11 height 15
click at [400, 49] on li "Add Engagement Type" at bounding box center [409, 50] width 73 height 9
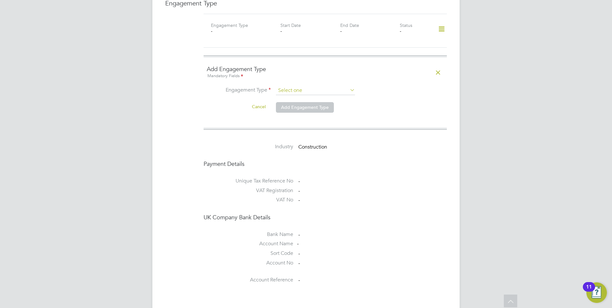
click at [286, 86] on input at bounding box center [315, 90] width 79 height 9
click at [300, 118] on li "Umbrella" at bounding box center [316, 121] width 80 height 9
type input "Umbrella"
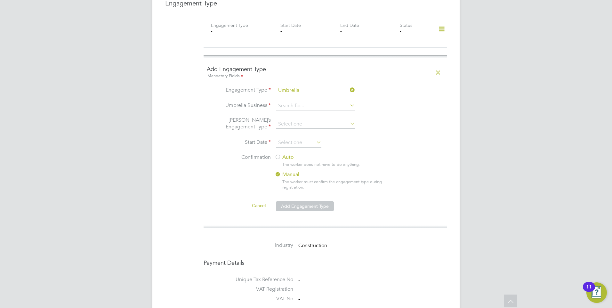
click at [309, 105] on li "Umbrella Business" at bounding box center [325, 109] width 237 height 15
click at [312, 102] on input at bounding box center [315, 106] width 79 height 9
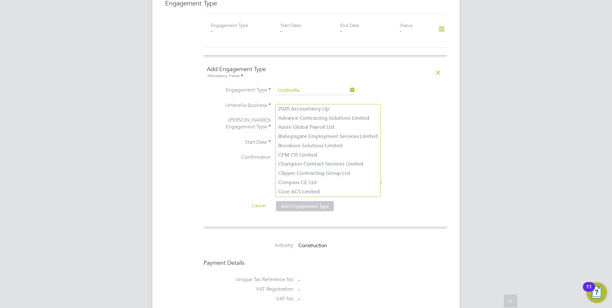
type input "a"
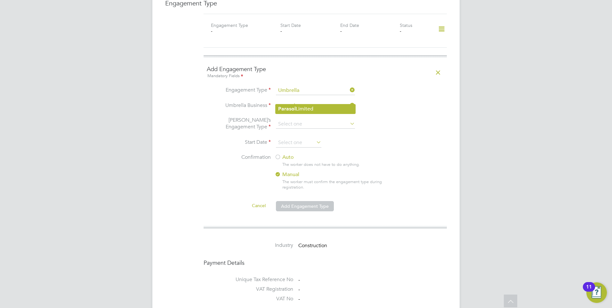
click at [312, 104] on li "Parasol Limited" at bounding box center [316, 108] width 80 height 9
type input "Parasol Limited"
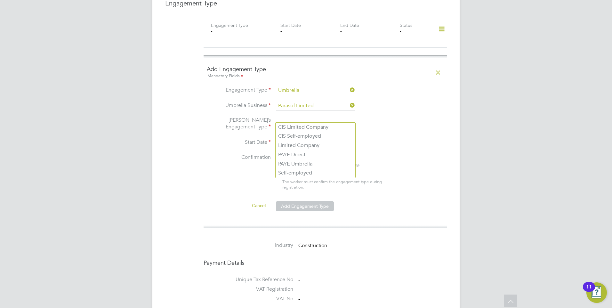
click at [310, 120] on input at bounding box center [315, 124] width 79 height 9
click at [299, 163] on li "PAYE Umbrella" at bounding box center [316, 164] width 80 height 9
type input "PAYE Umbrella"
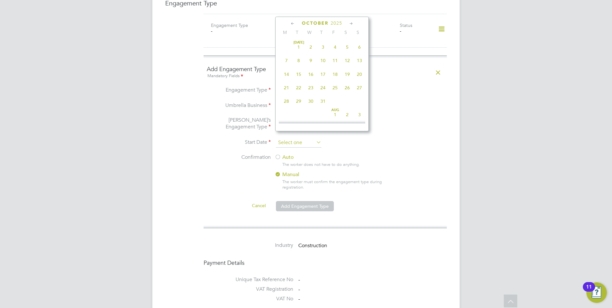
click at [303, 138] on input at bounding box center [298, 143] width 45 height 10
click at [348, 79] on span "Nov 1" at bounding box center [347, 73] width 12 height 12
type input "01 Nov 2025"
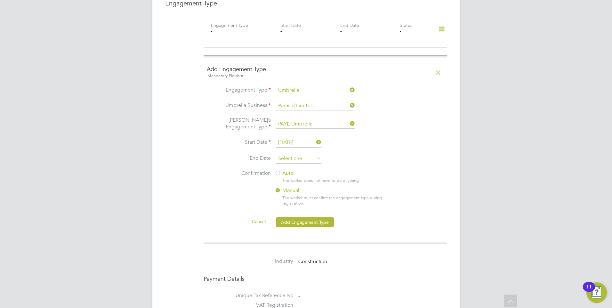
click at [291, 154] on input at bounding box center [298, 159] width 45 height 10
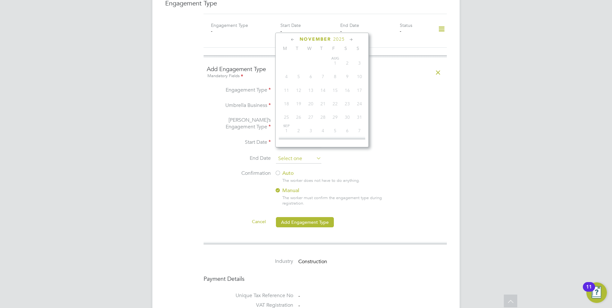
scroll to position [180, 0]
click at [382, 117] on li "Umbrella’s Engagement Type PAYE Umbrella" at bounding box center [325, 127] width 237 height 21
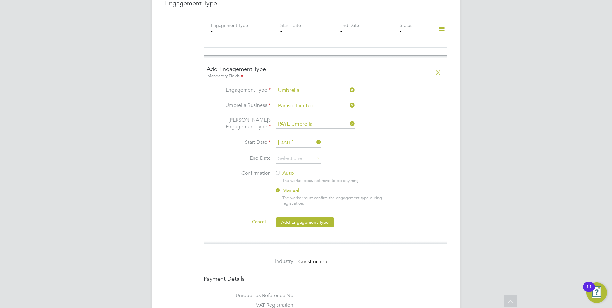
click at [382, 161] on li "End Date" at bounding box center [325, 162] width 237 height 16
click at [304, 147] on li "Start Date 01 Nov 2025" at bounding box center [325, 146] width 237 height 16
click at [303, 154] on input at bounding box center [298, 159] width 45 height 10
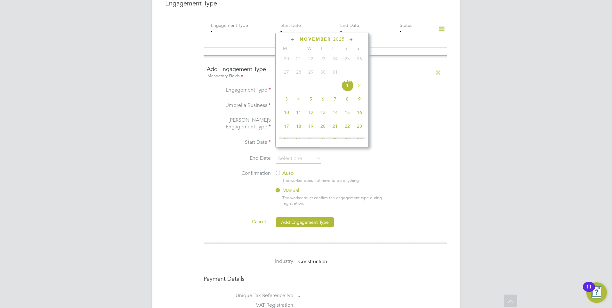
click at [364, 157] on li "End Date" at bounding box center [325, 162] width 237 height 16
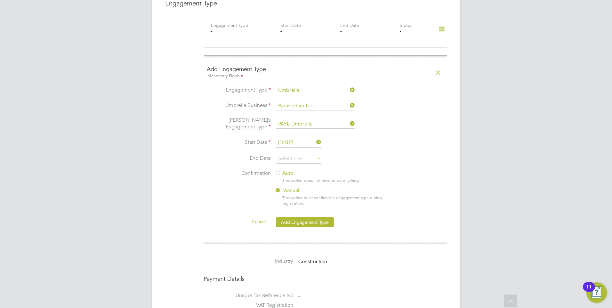
click at [284, 170] on label "Auto" at bounding box center [332, 173] width 115 height 7
click at [288, 217] on button "Add Engagement Type" at bounding box center [305, 222] width 58 height 10
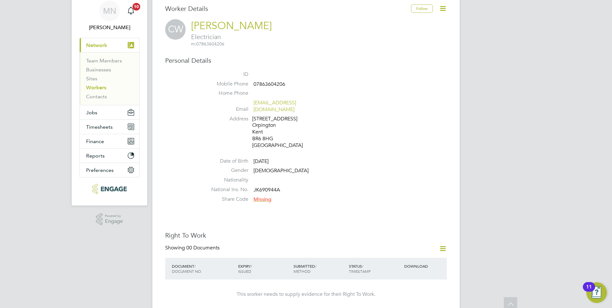
scroll to position [0, 0]
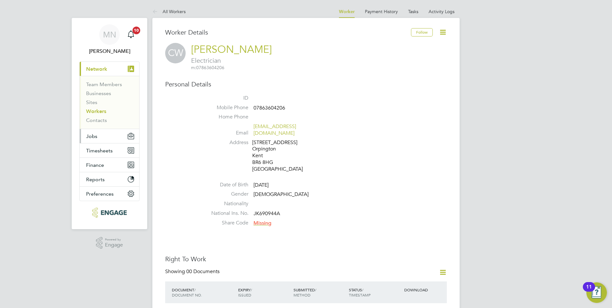
click at [104, 137] on button "Jobs" at bounding box center [110, 136] width 60 height 14
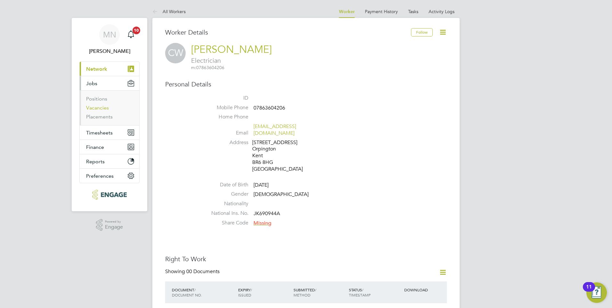
click at [102, 109] on link "Vacancies" at bounding box center [97, 108] width 23 height 6
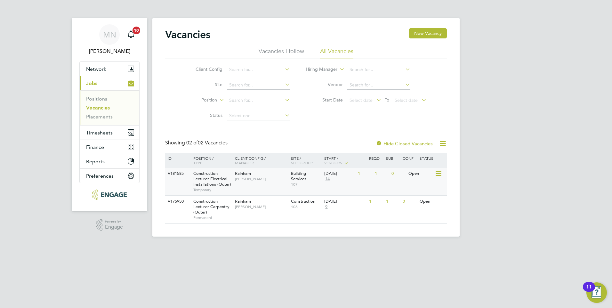
click at [199, 186] on span "Construction Lecturer Electrical Installations (Outer)" at bounding box center [212, 179] width 38 height 16
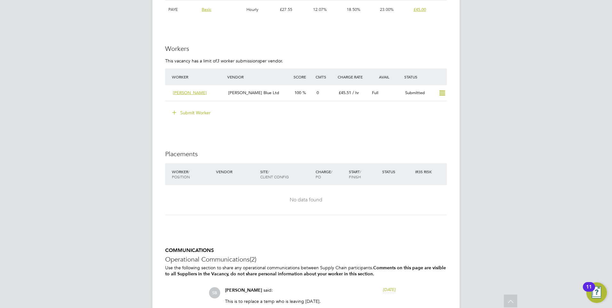
scroll to position [1121, 0]
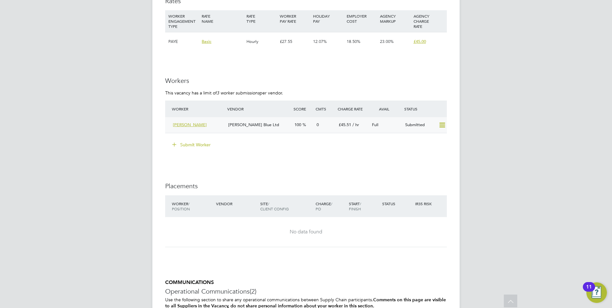
click at [218, 121] on div "[PERSON_NAME]" at bounding box center [197, 125] width 55 height 11
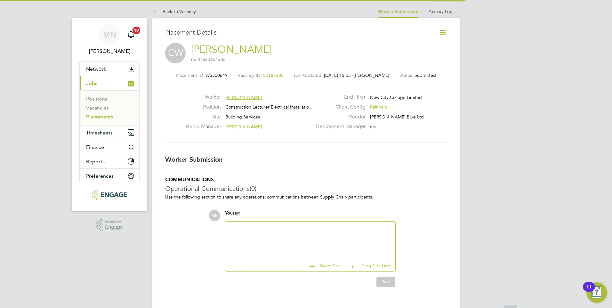
scroll to position [3, 3]
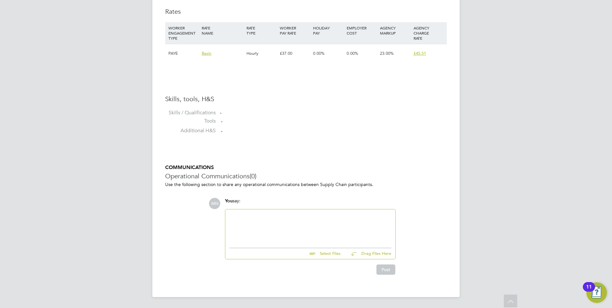
click at [231, 212] on div at bounding box center [311, 227] width 170 height 35
click at [234, 233] on div at bounding box center [310, 227] width 162 height 28
click at [332, 256] on input "file" at bounding box center [344, 252] width 96 height 9
type input "C:\fakepath\[PERSON_NAME]-146603.pdf"
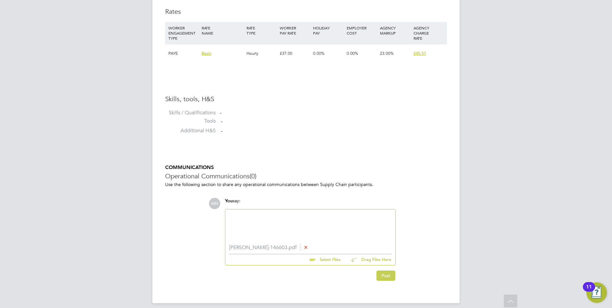
click at [384, 279] on button "Post" at bounding box center [386, 276] width 19 height 10
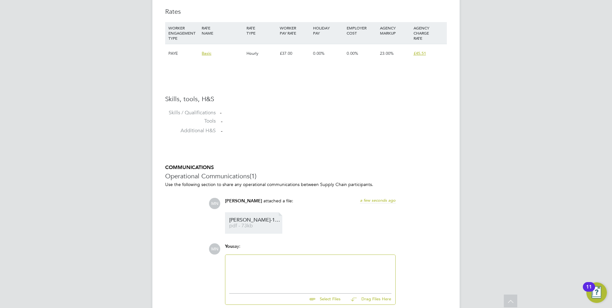
click at [254, 221] on span "[PERSON_NAME]-146603" at bounding box center [254, 220] width 51 height 5
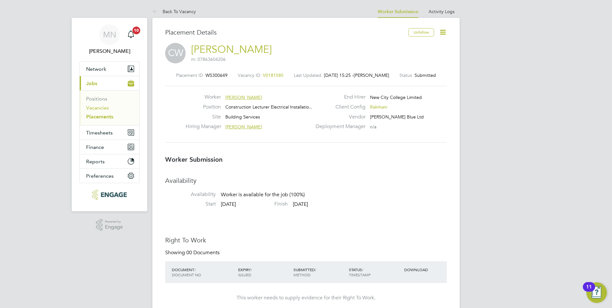
click at [103, 110] on link "Vacancies" at bounding box center [97, 108] width 23 height 6
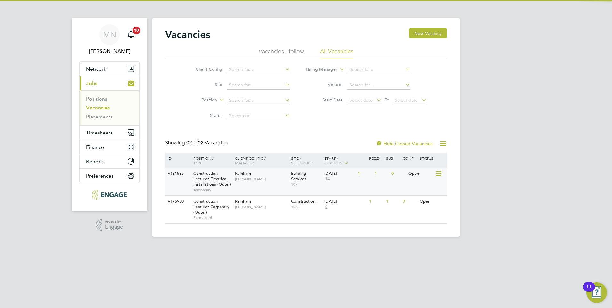
click at [218, 179] on span "Construction Lecturer Electrical Installations (Outer)" at bounding box center [212, 179] width 38 height 16
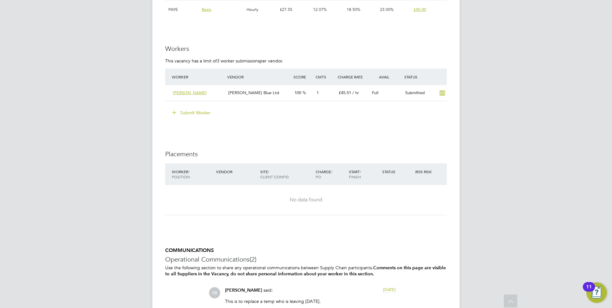
scroll to position [1290, 0]
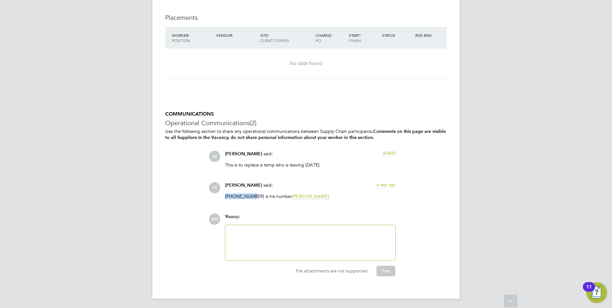
drag, startPoint x: 225, startPoint y: 193, endPoint x: 252, endPoint y: 196, distance: 27.0
click at [252, 196] on p "07775613433 is his number Ian Rist" at bounding box center [310, 196] width 171 height 6
copy p "07775613433"
click at [293, 226] on div at bounding box center [311, 242] width 170 height 35
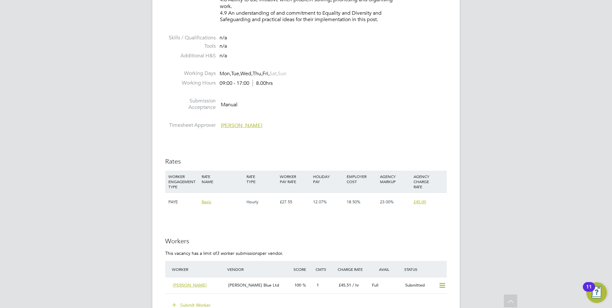
scroll to position [1033, 0]
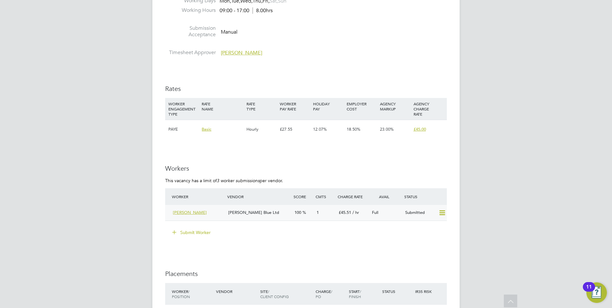
click at [198, 214] on span "[PERSON_NAME]" at bounding box center [190, 212] width 34 height 5
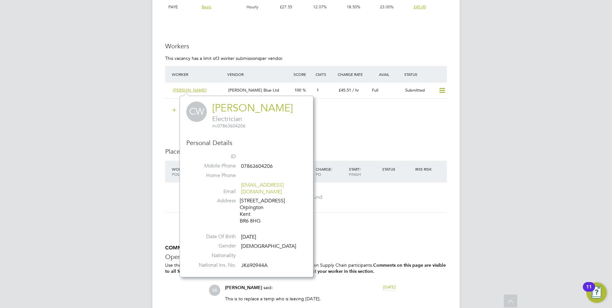
scroll to position [1162, 0]
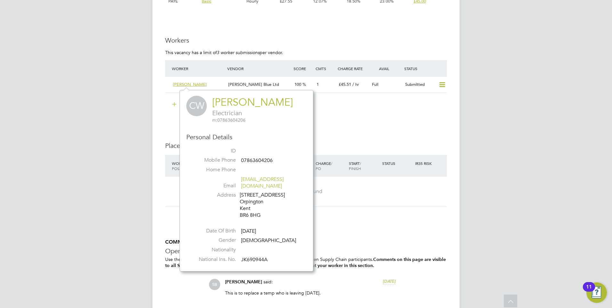
click at [244, 101] on link "[PERSON_NAME]" at bounding box center [252, 102] width 81 height 12
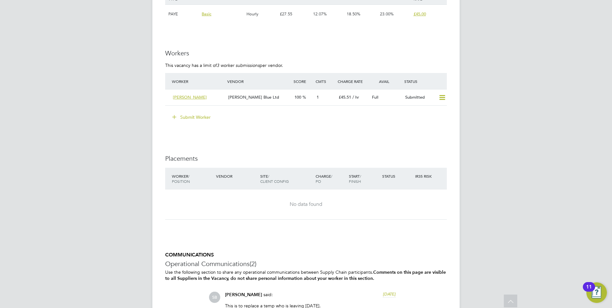
scroll to position [1130, 0]
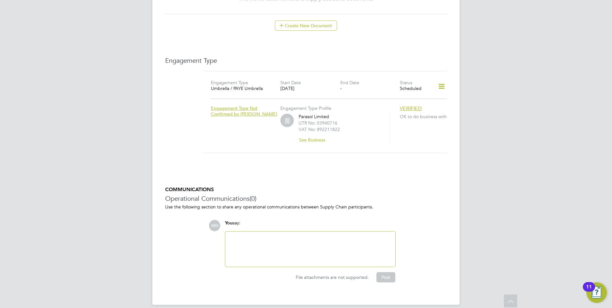
scroll to position [423, 0]
click at [293, 231] on div at bounding box center [311, 248] width 170 height 35
click at [297, 235] on div at bounding box center [310, 249] width 162 height 28
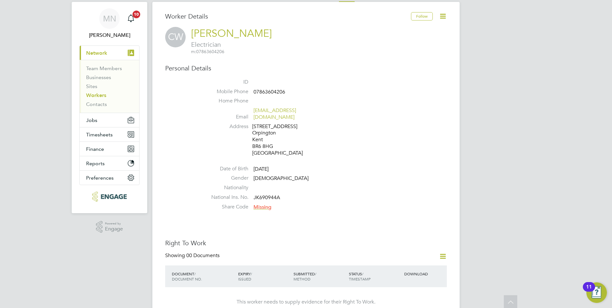
scroll to position [7, 0]
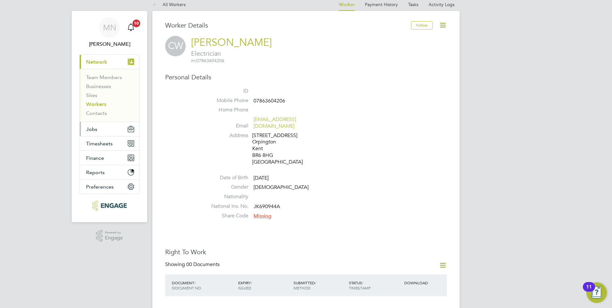
click at [101, 131] on button "Jobs" at bounding box center [110, 129] width 60 height 14
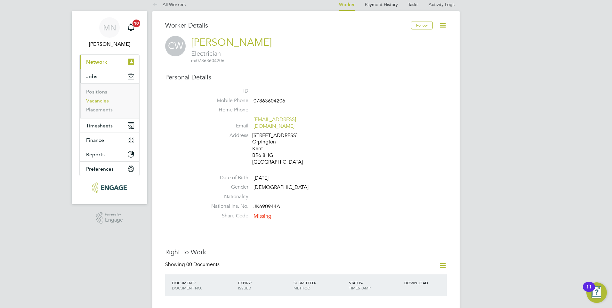
click at [103, 99] on link "Vacancies" at bounding box center [97, 101] width 23 height 6
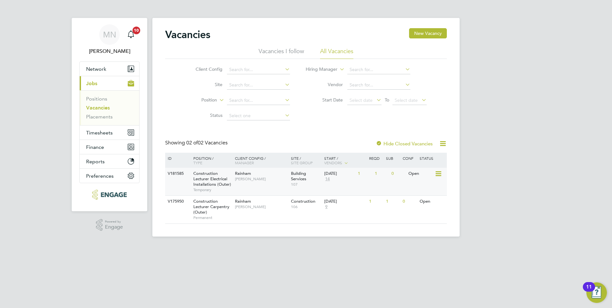
click at [210, 181] on span "Construction Lecturer Electrical Installations (Outer)" at bounding box center [212, 179] width 38 height 16
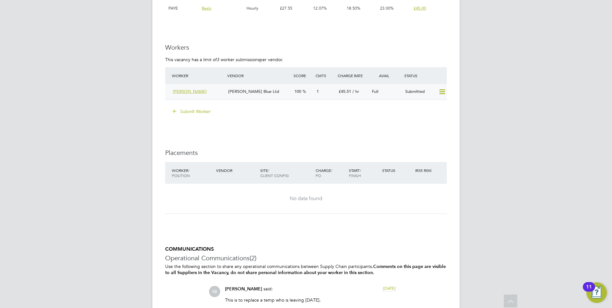
scroll to position [1130, 0]
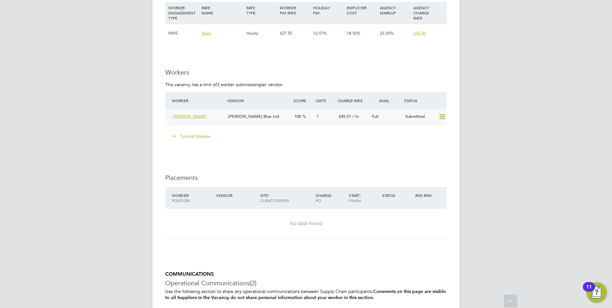
click at [190, 116] on span "[PERSON_NAME]" at bounding box center [190, 116] width 34 height 5
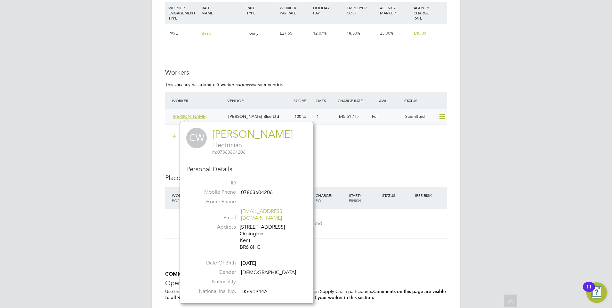
drag, startPoint x: 344, startPoint y: 125, endPoint x: 414, endPoint y: 120, distance: 69.4
click at [346, 125] on li "Worker Vendor Score Cmts Charge Rate Avail Status [PERSON_NAME] [PERSON_NAME] B…" at bounding box center [306, 111] width 282 height 39
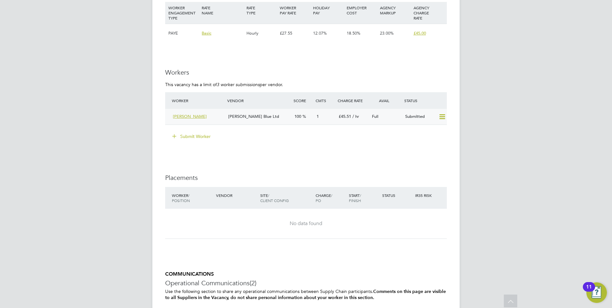
click at [442, 118] on icon at bounding box center [443, 116] width 8 height 5
click at [342, 124] on div "Worker Vendor Score Cmts Charge Rate Avail Status [PERSON_NAME] [PERSON_NAME] B…" at bounding box center [306, 108] width 282 height 33
click at [194, 112] on div "[PERSON_NAME]" at bounding box center [197, 116] width 55 height 11
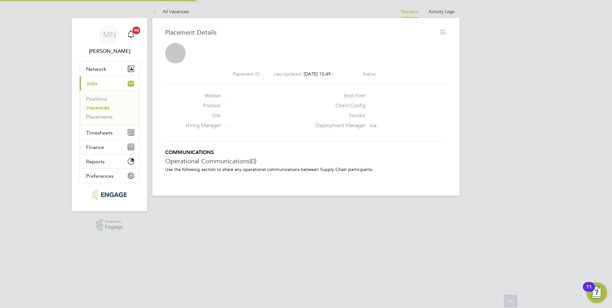
scroll to position [3, 3]
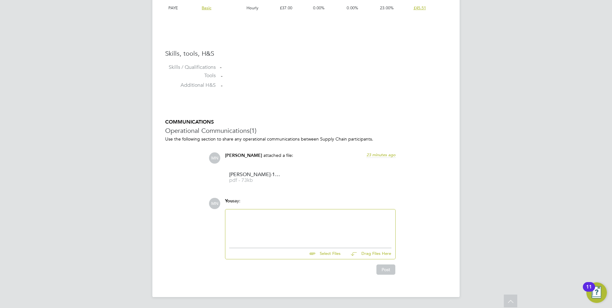
click at [333, 208] on div "You say:" at bounding box center [310, 203] width 171 height 11
click at [332, 254] on input "file" at bounding box center [344, 252] width 96 height 9
type input "C:\fakepath\[PERSON_NAME] DBS.jpg"
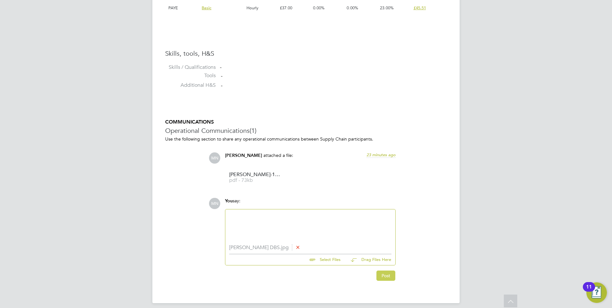
click at [381, 278] on button "Post" at bounding box center [386, 276] width 19 height 10
